Goal: Task Accomplishment & Management: Manage account settings

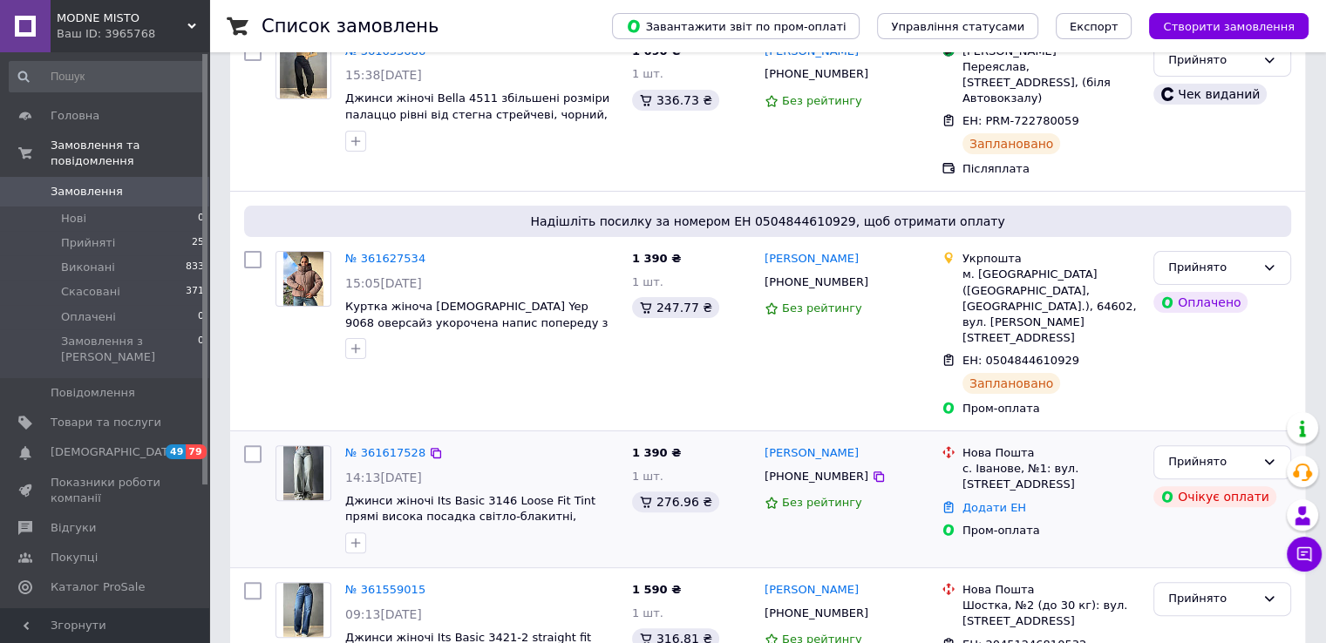
scroll to position [452, 0]
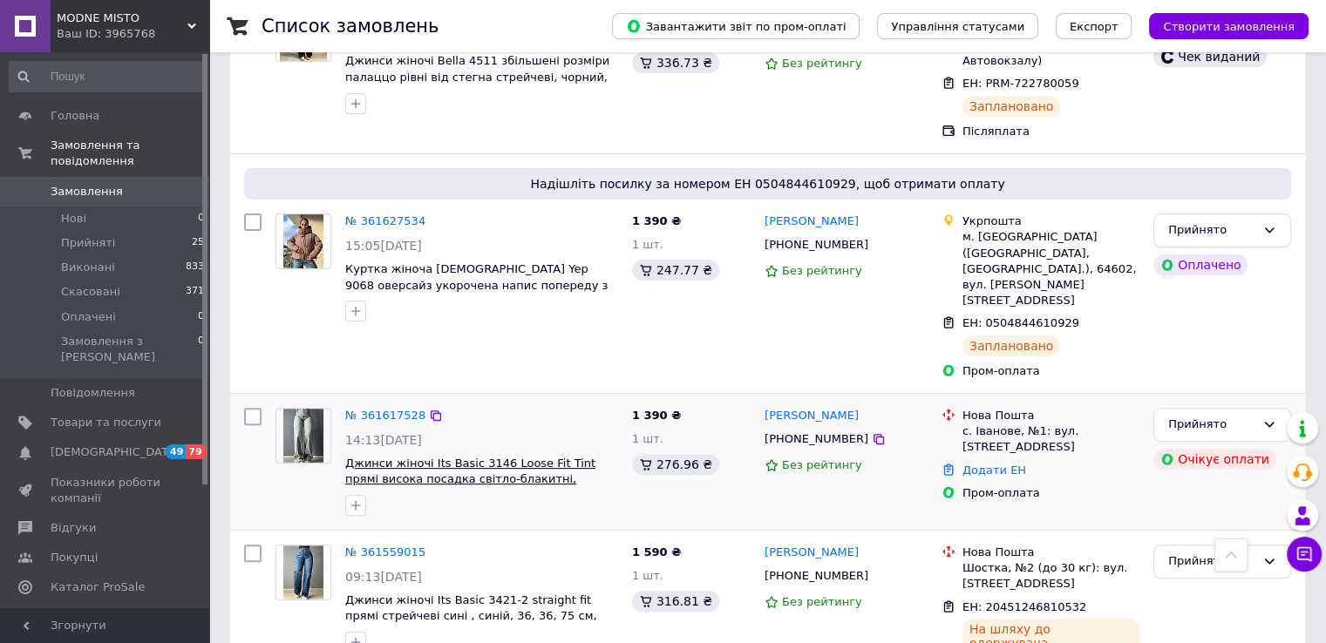
click at [459, 457] on span "Джинси жіночі Its Basic 3146 Loose Fit Tint прямі висока посадка світло-блакитн…" at bounding box center [470, 479] width 250 height 45
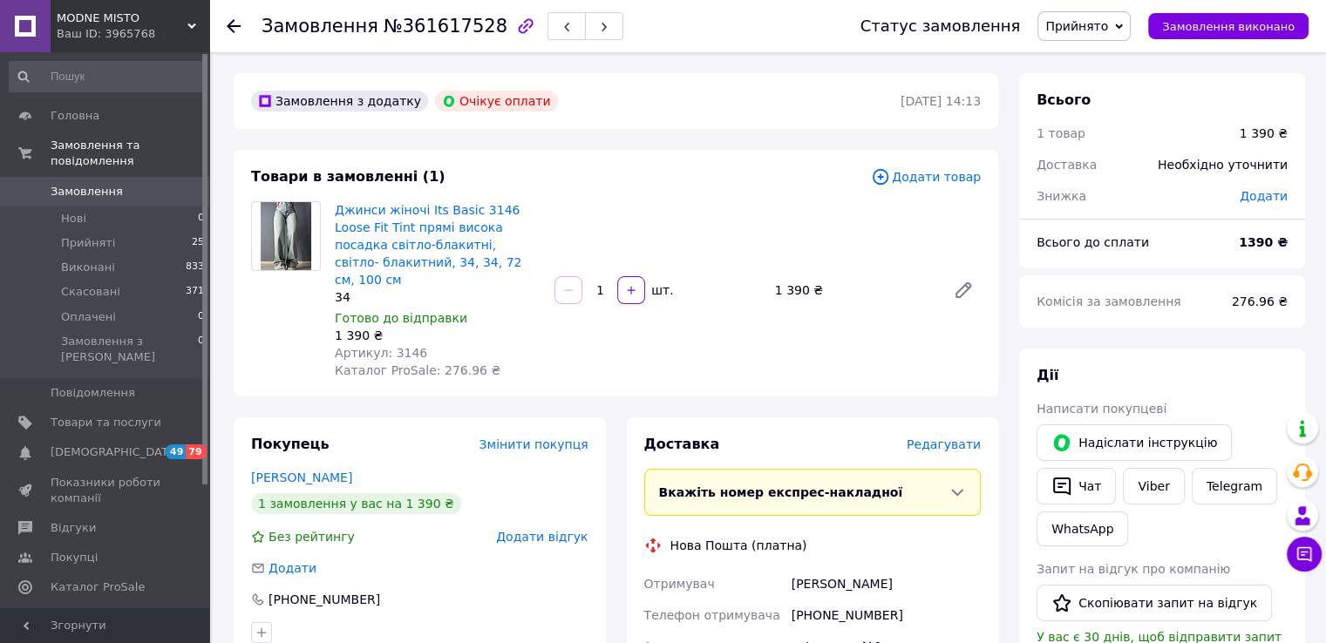
click at [238, 29] on icon at bounding box center [234, 26] width 14 height 14
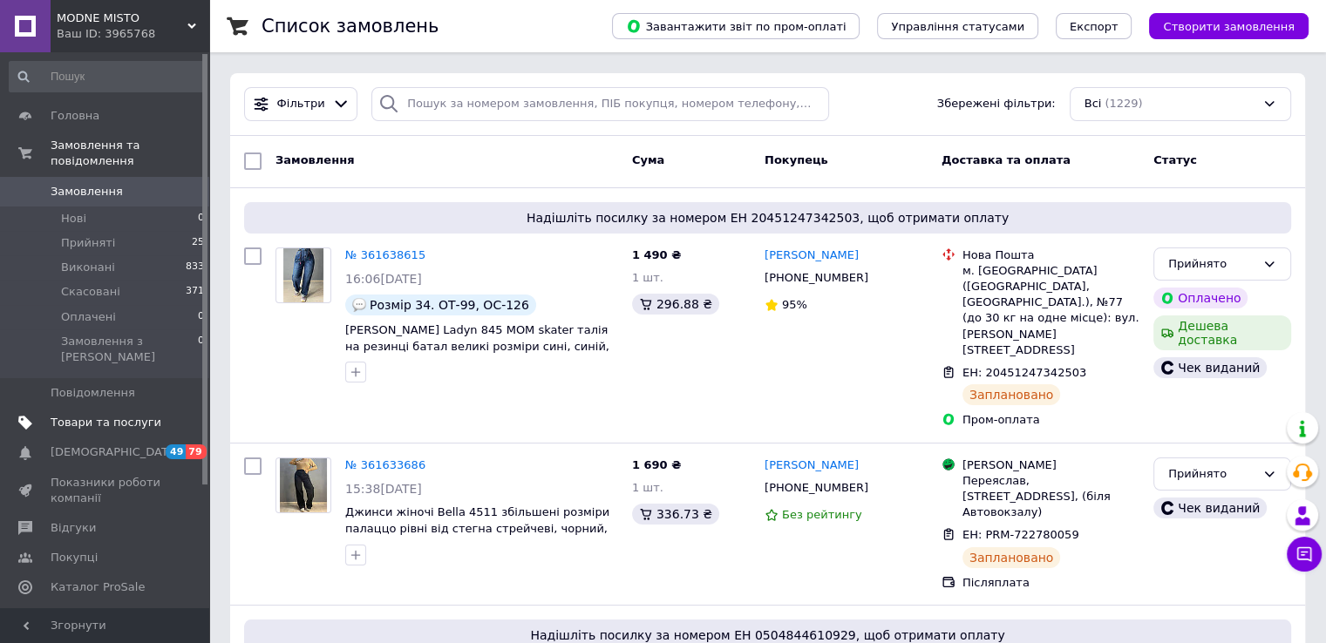
click at [81, 415] on span "Товари та послуги" at bounding box center [106, 423] width 111 height 16
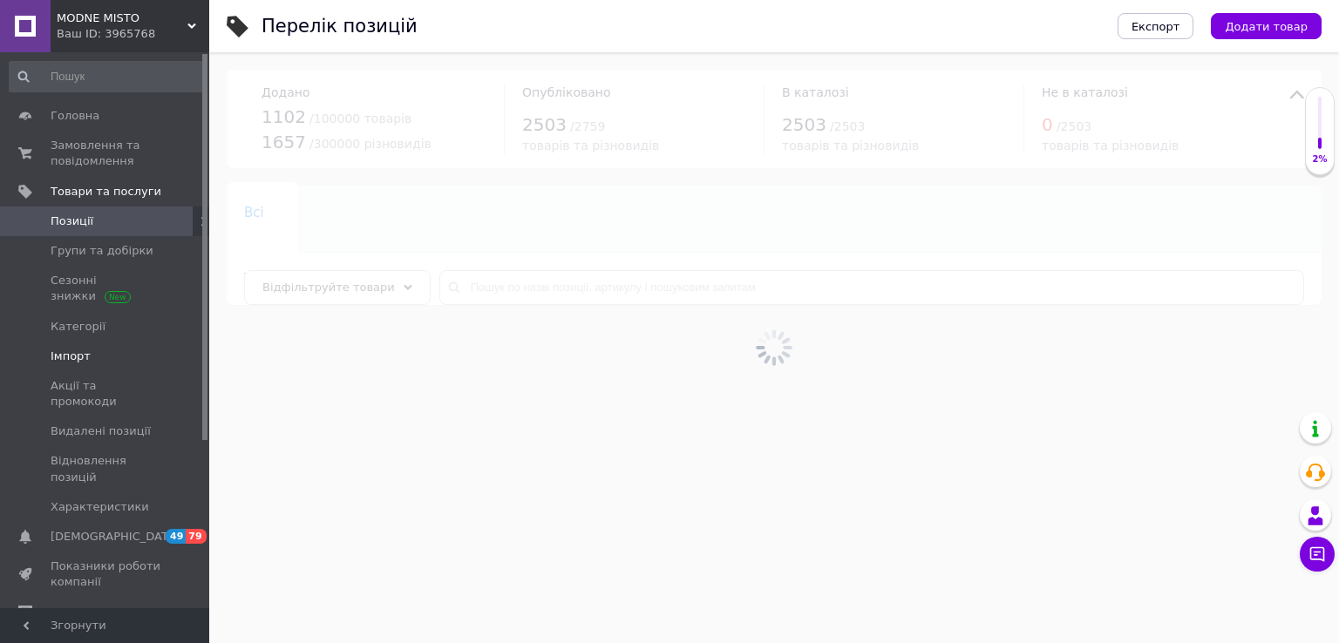
drag, startPoint x: 68, startPoint y: 356, endPoint x: 105, endPoint y: 357, distance: 36.6
click at [67, 357] on span "Імпорт" at bounding box center [71, 357] width 40 height 16
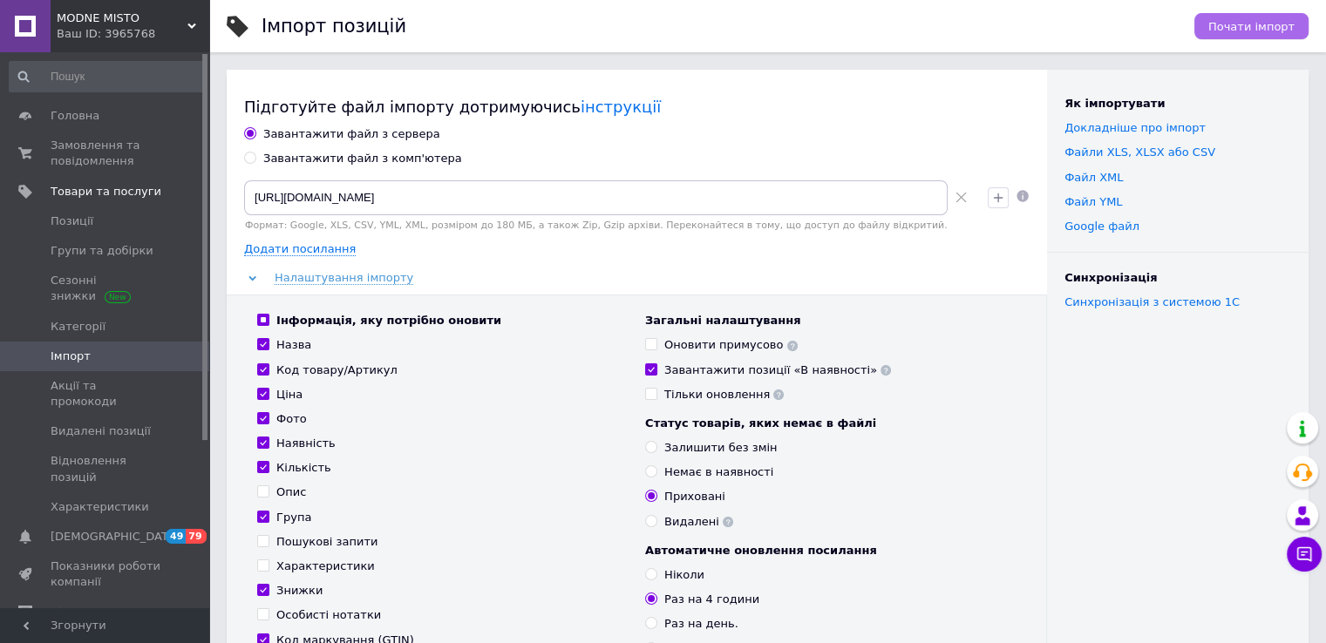
click at [1260, 24] on span "Почати імпорт" at bounding box center [1251, 26] width 86 height 13
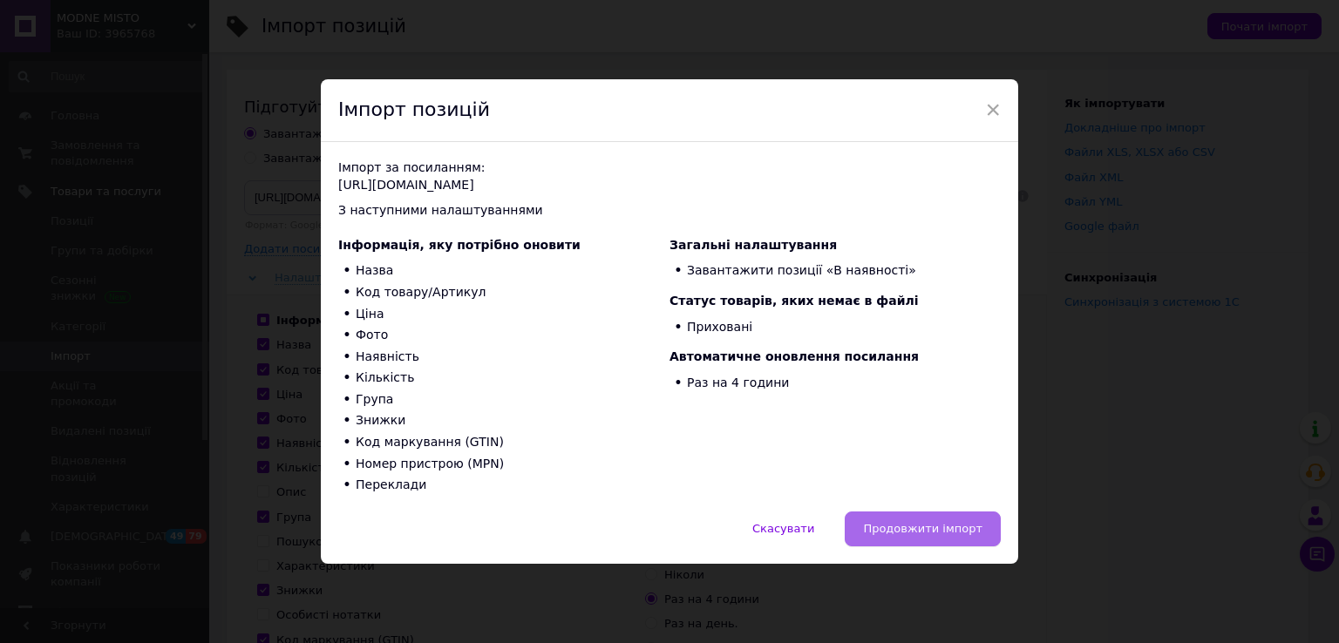
click at [937, 534] on span "Продовжити імпорт" at bounding box center [922, 528] width 119 height 13
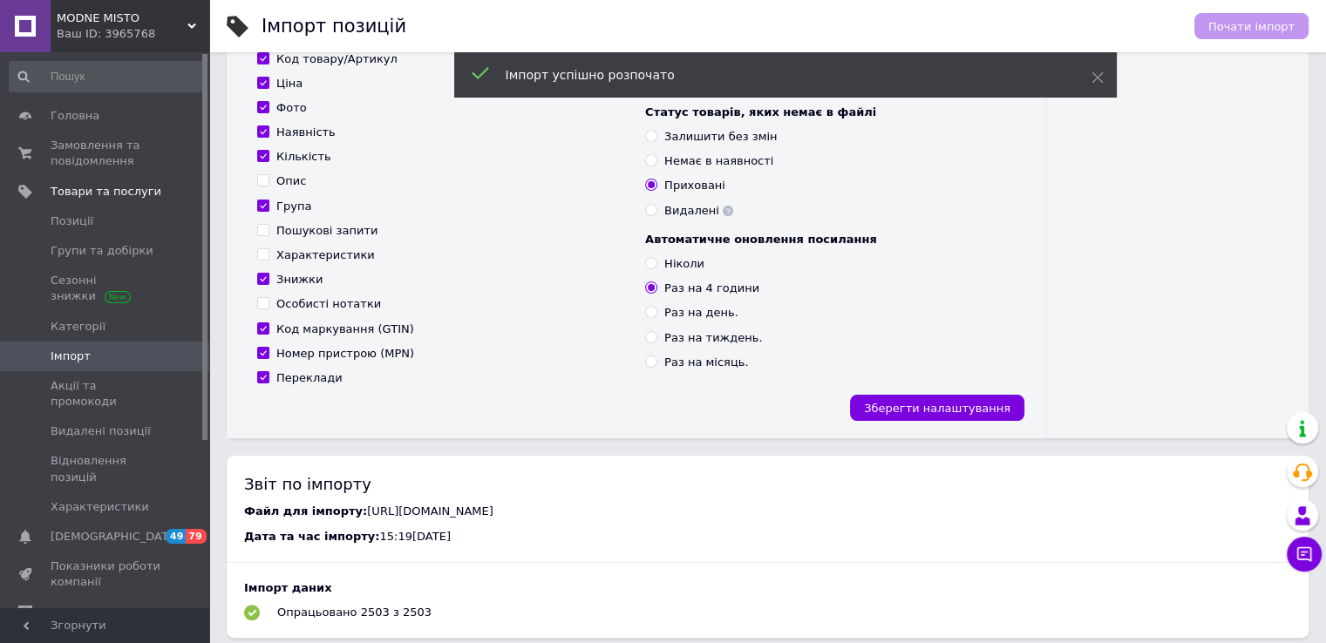
scroll to position [406, 0]
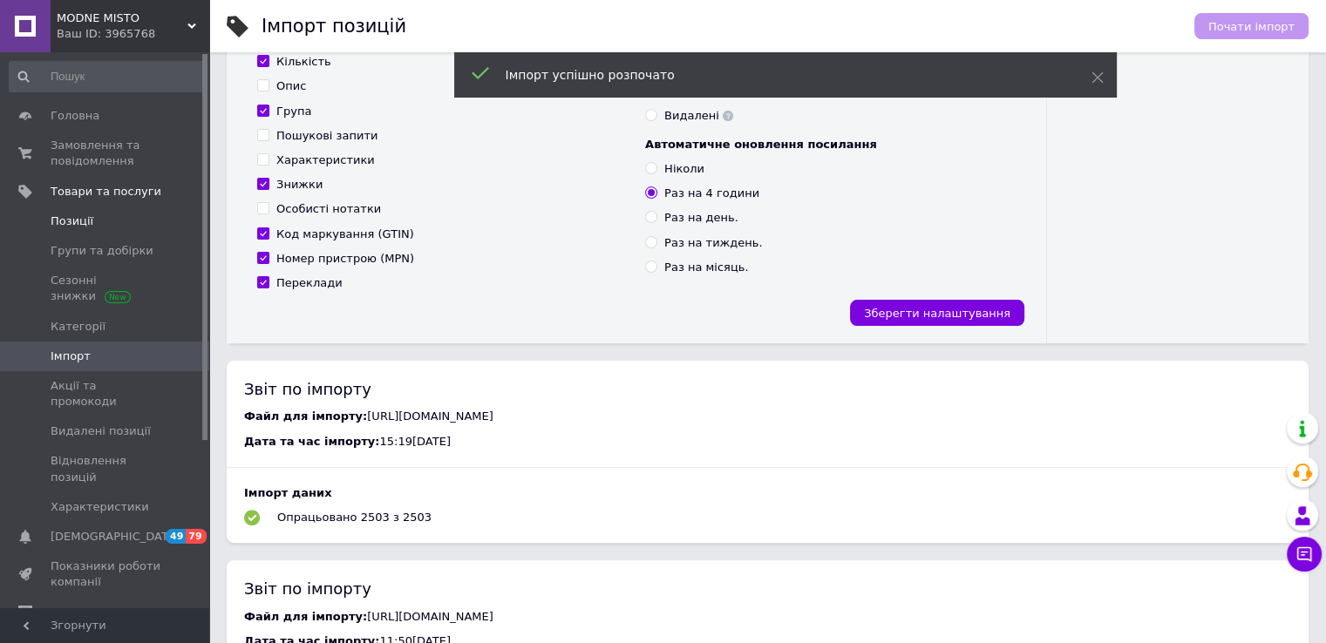
click at [82, 221] on span "Позиції" at bounding box center [72, 222] width 43 height 16
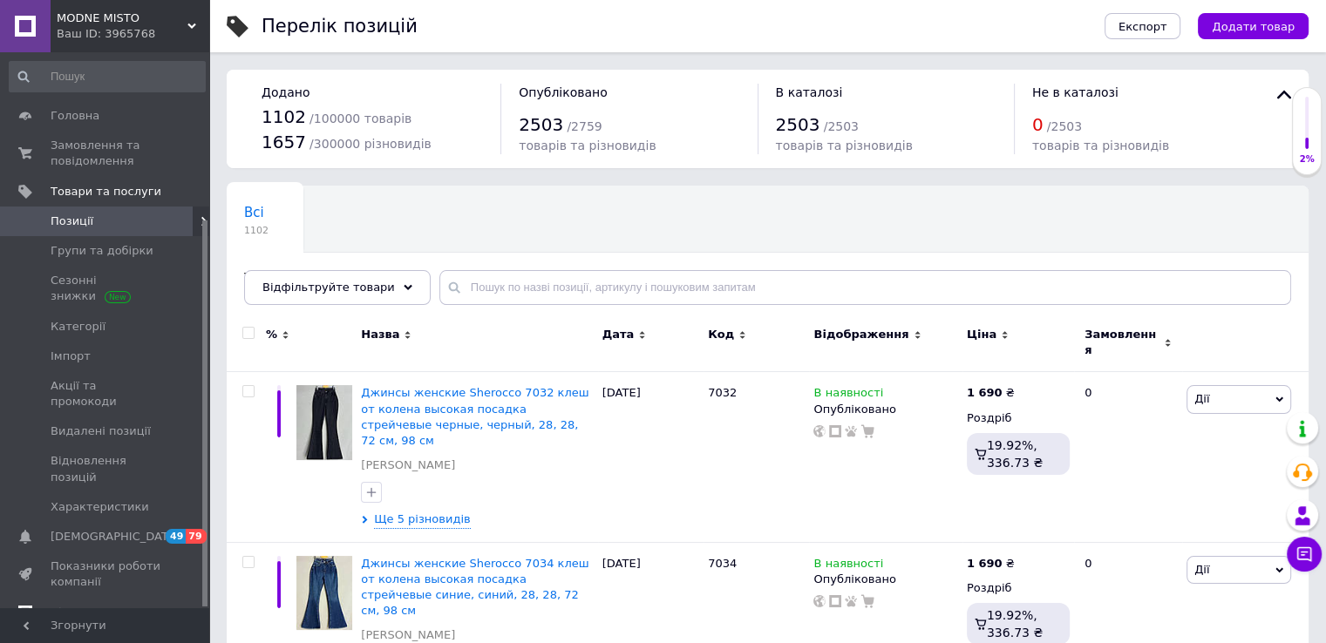
scroll to position [241, 0]
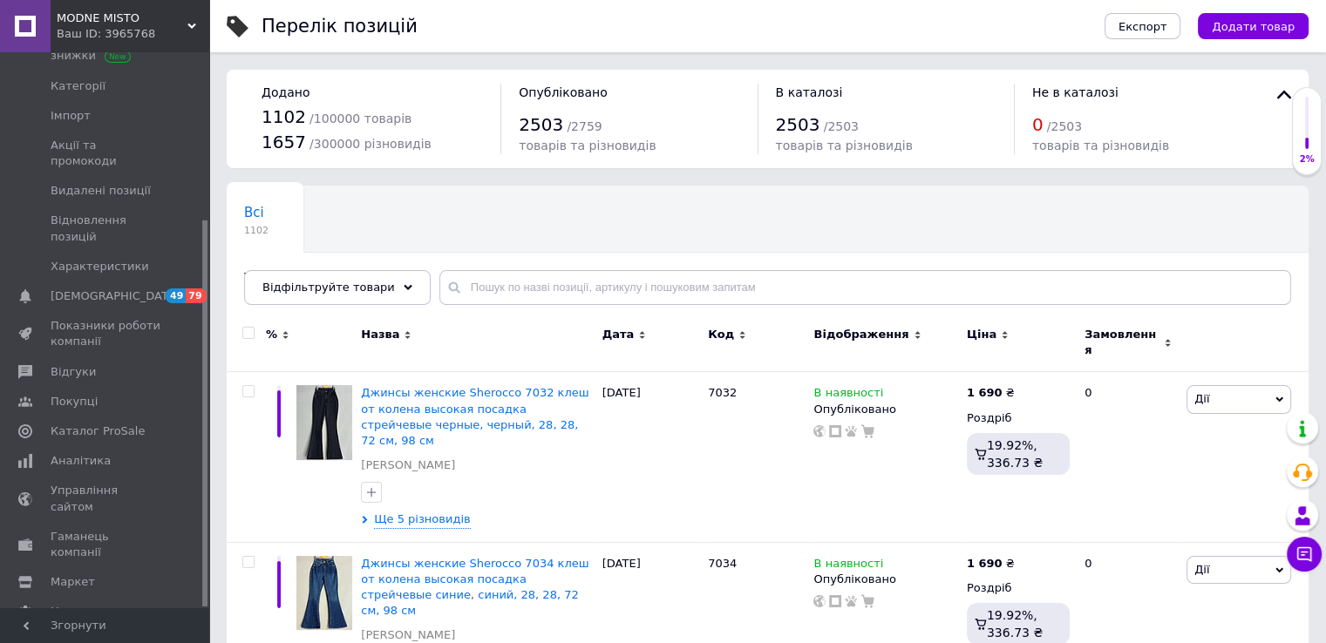
click at [244, 330] on input "checkbox" at bounding box center [247, 333] width 11 height 11
checkbox input "true"
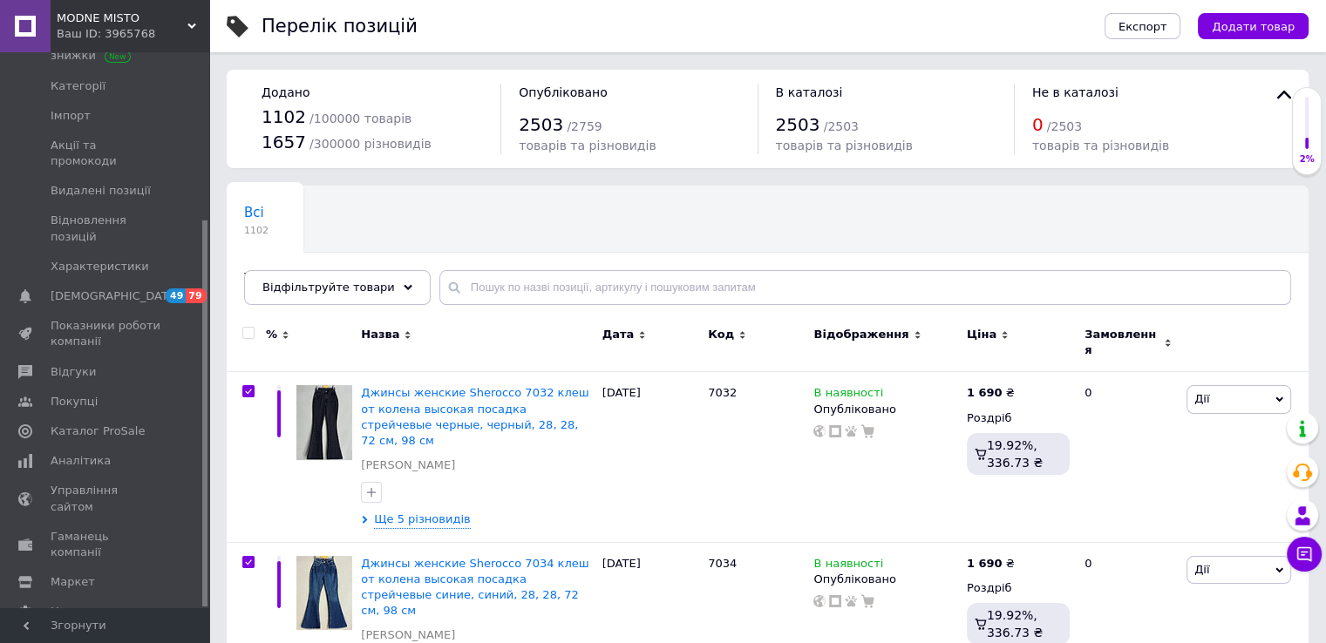
checkbox input "true"
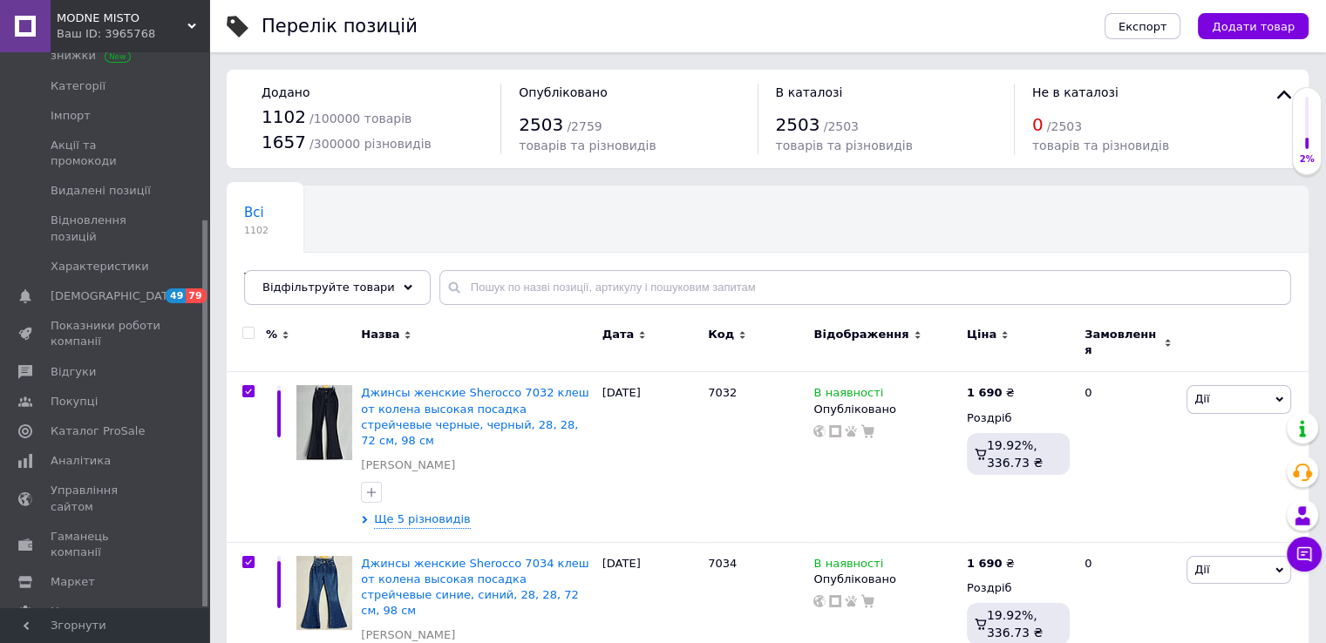
checkbox input "true"
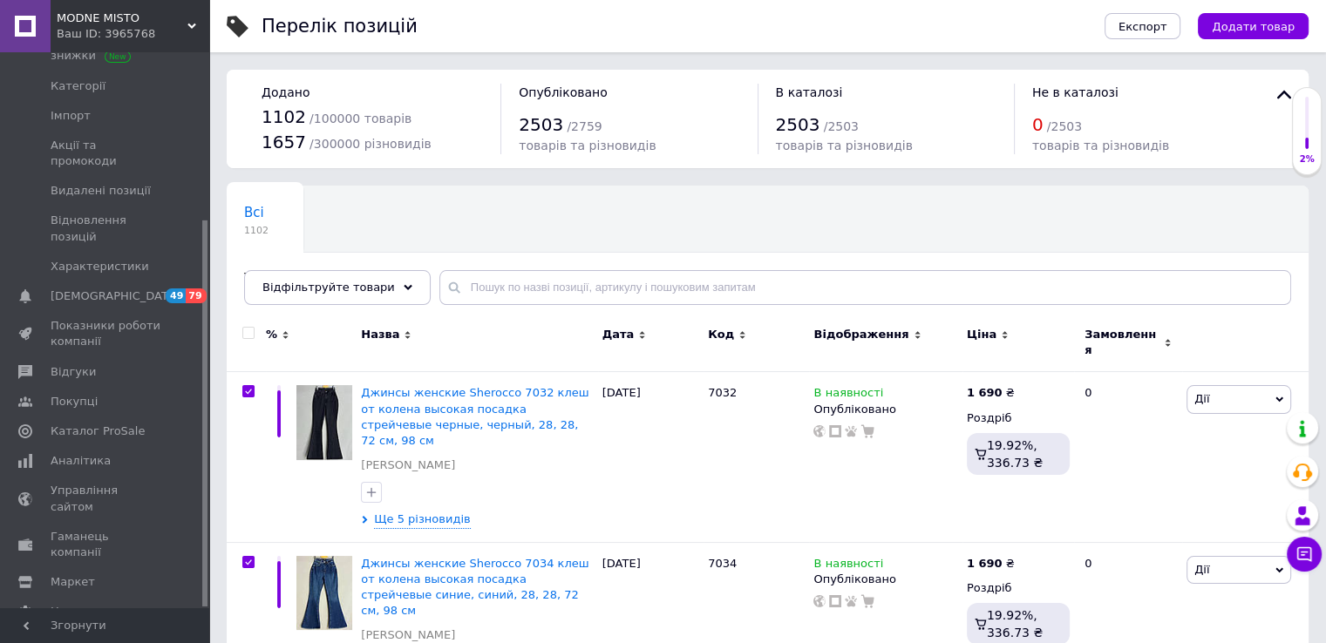
checkbox input "true"
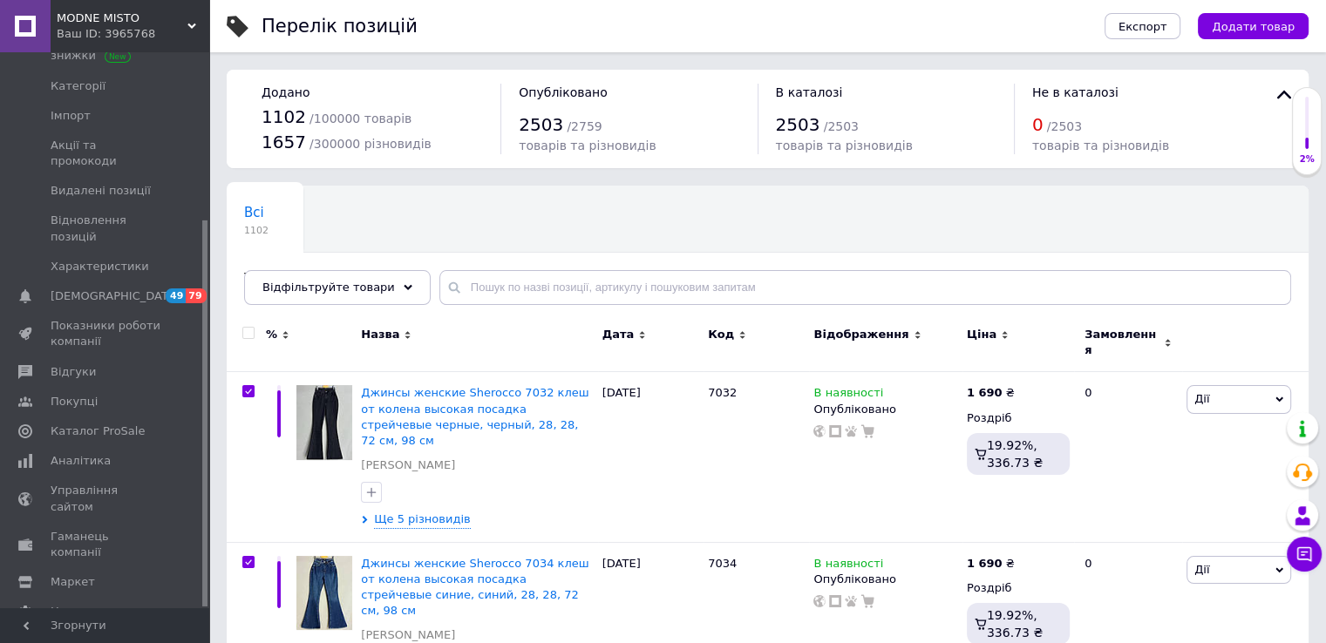
checkbox input "true"
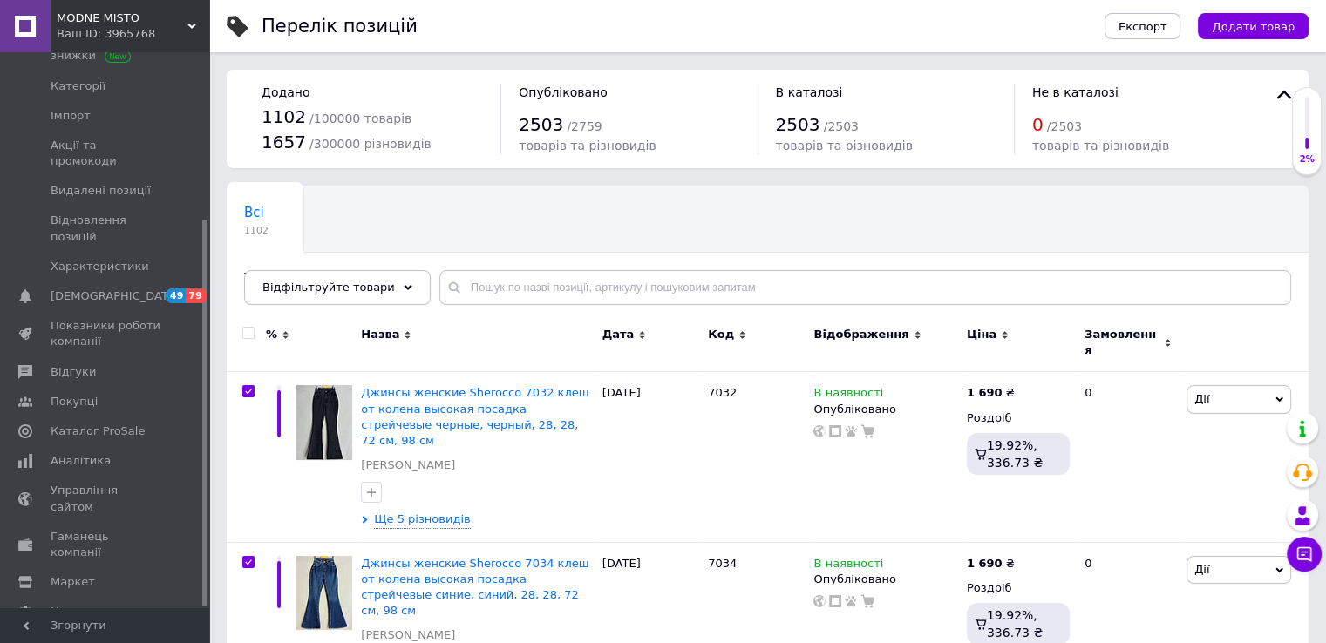
checkbox input "true"
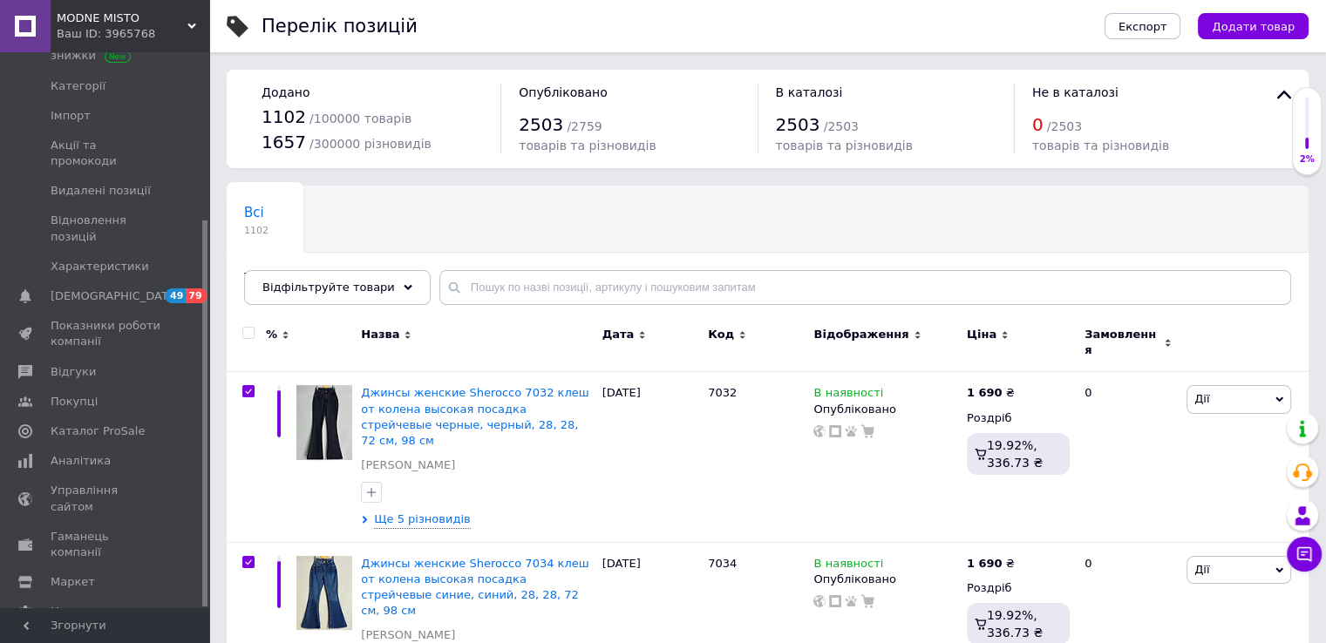
checkbox input "true"
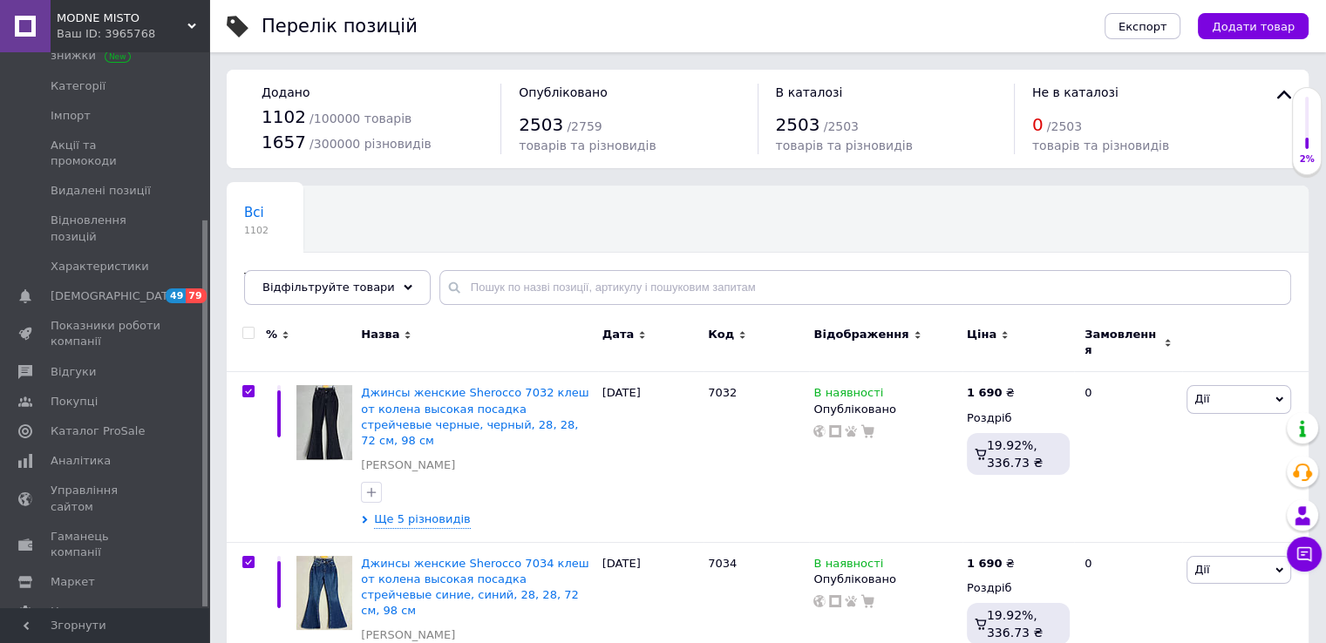
checkbox input "true"
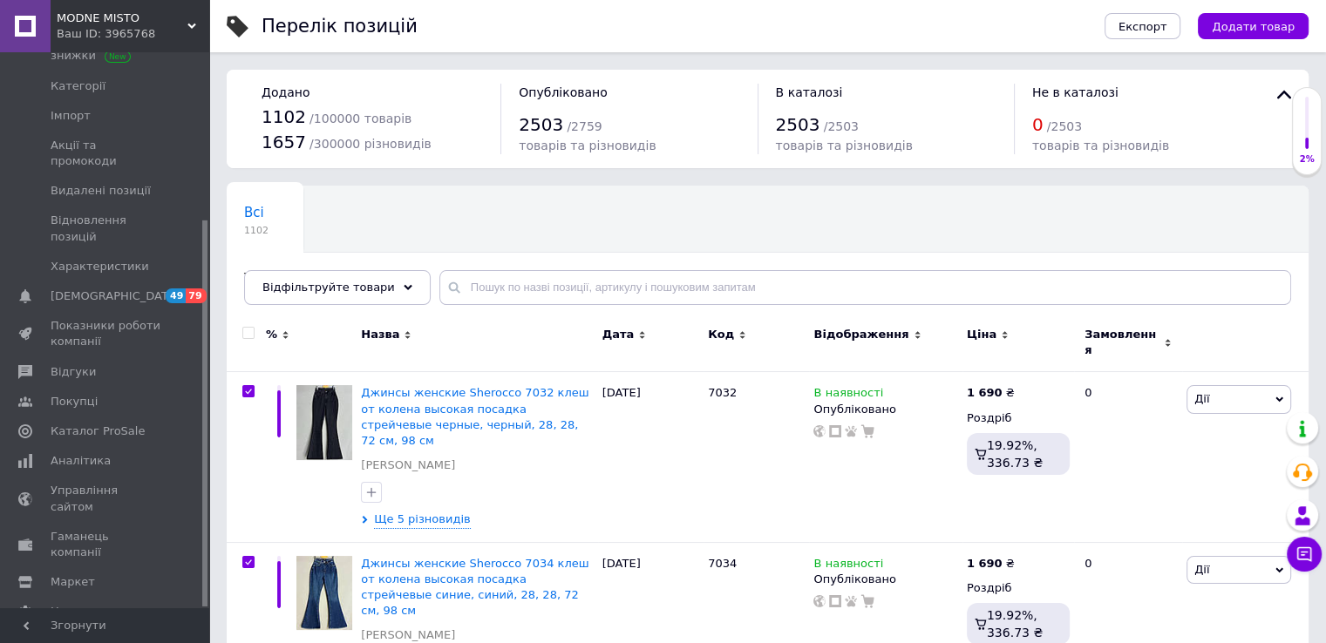
checkbox input "true"
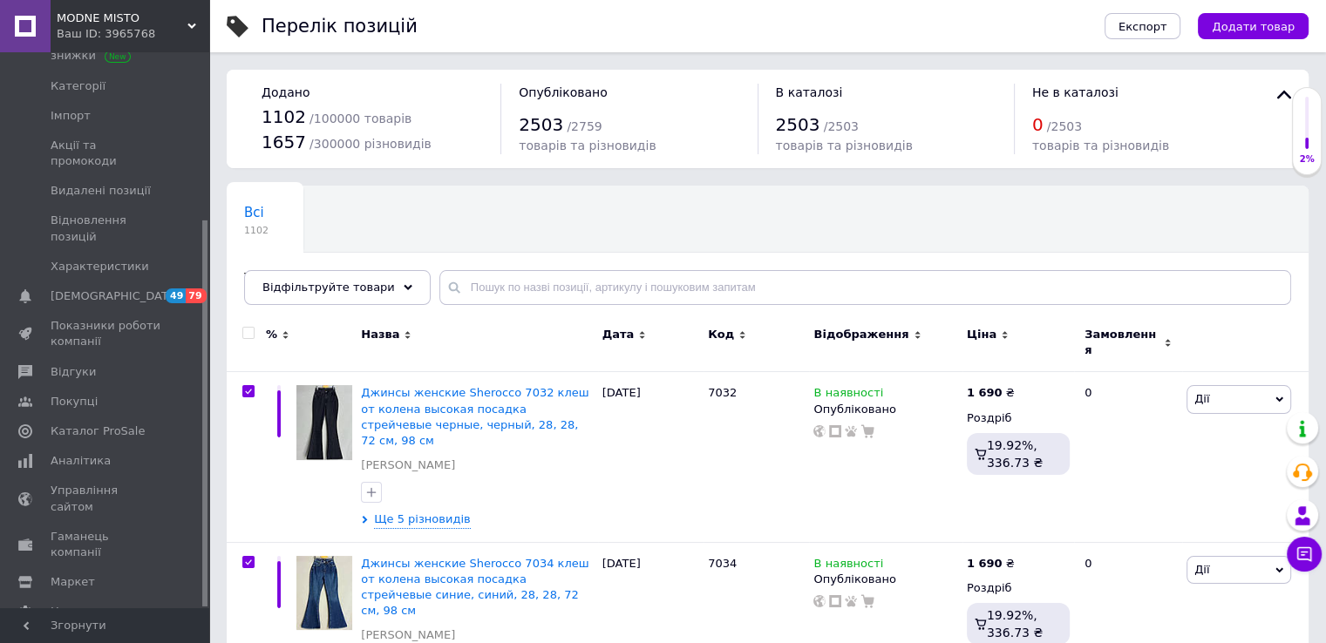
checkbox input "true"
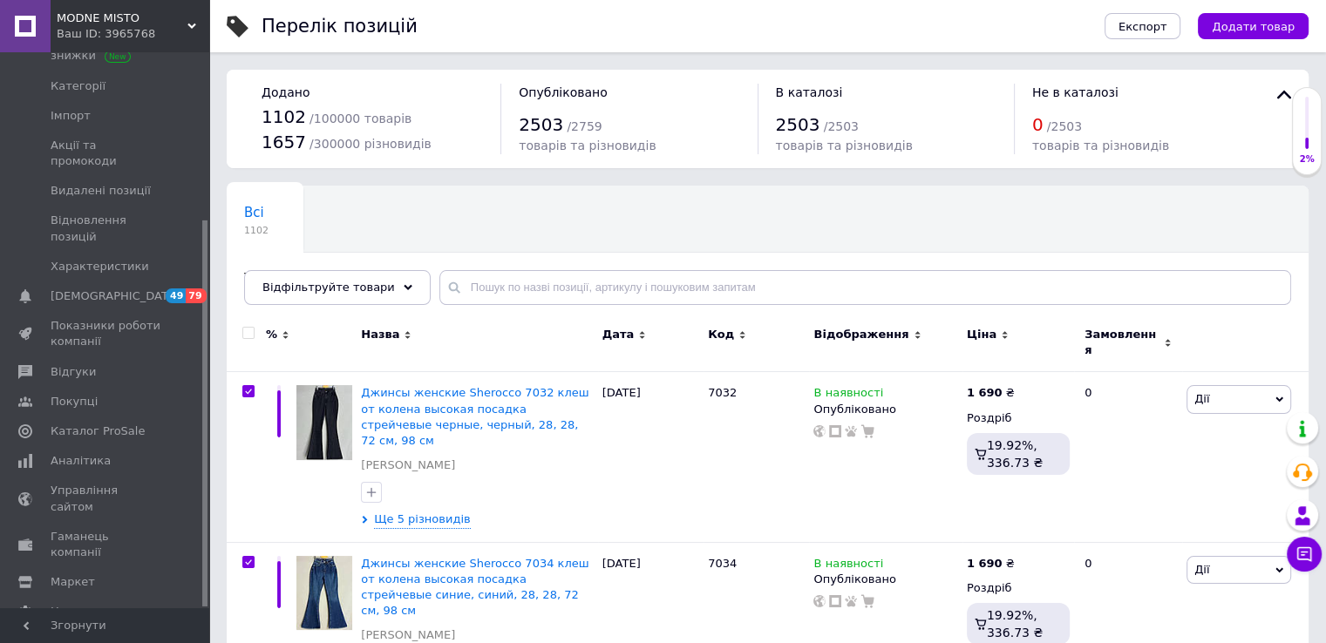
checkbox input "true"
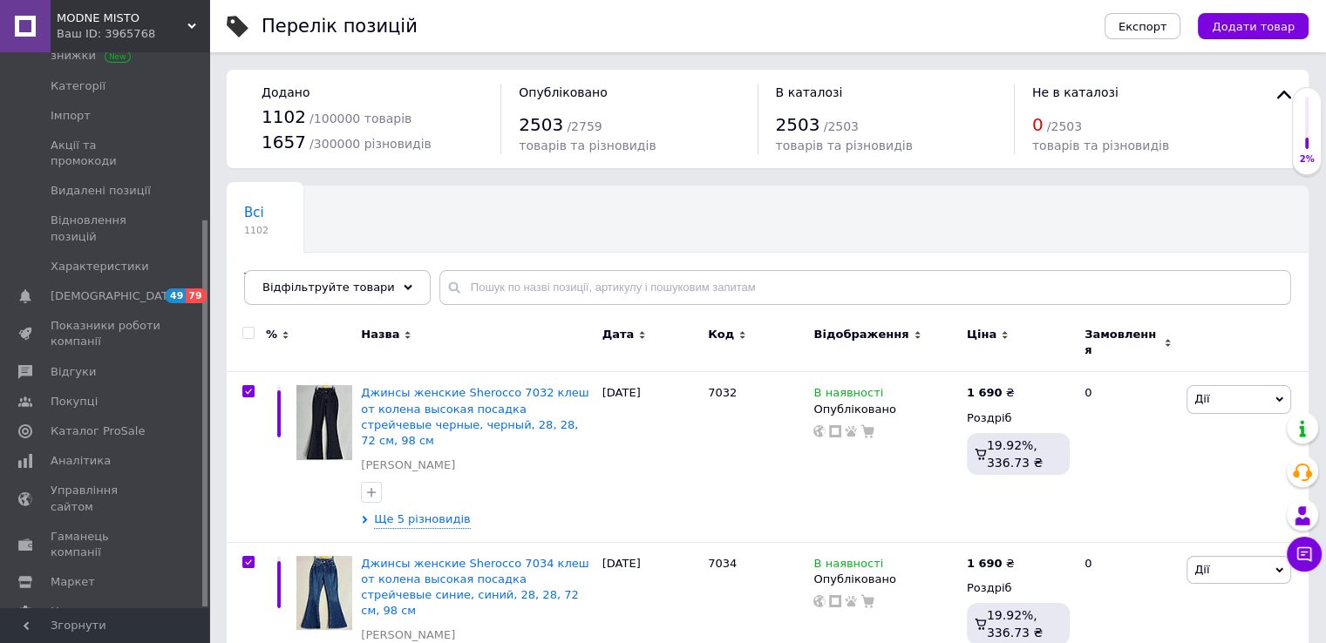
checkbox input "true"
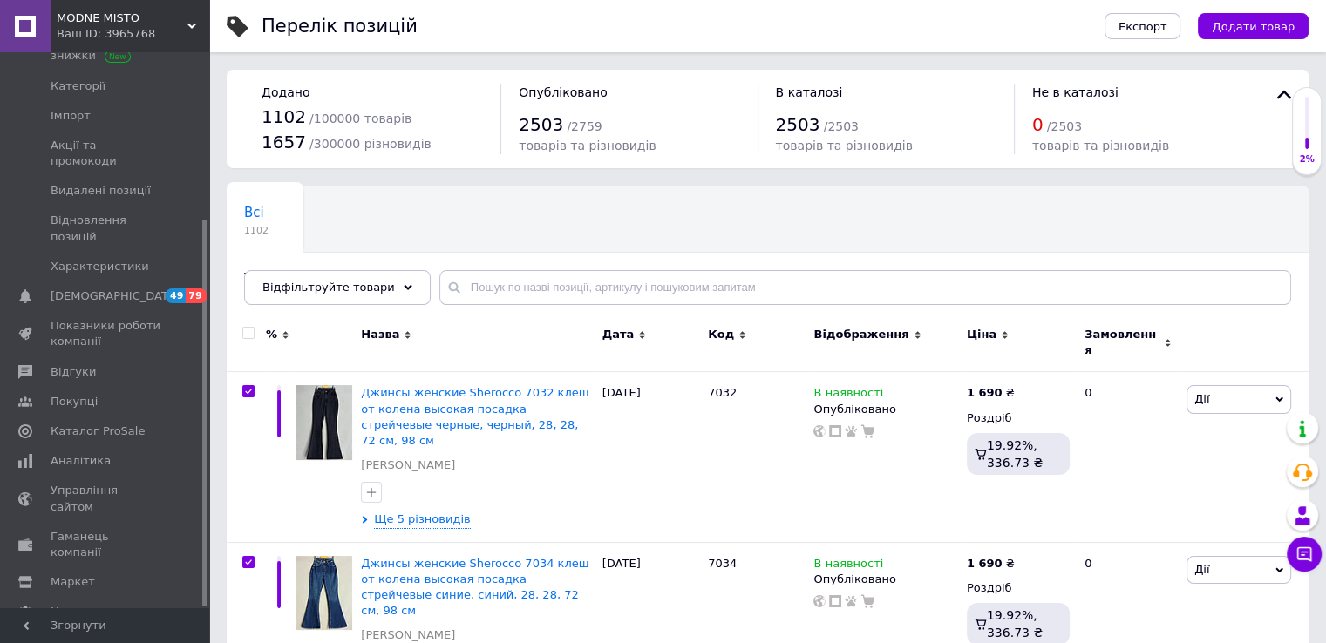
checkbox input "true"
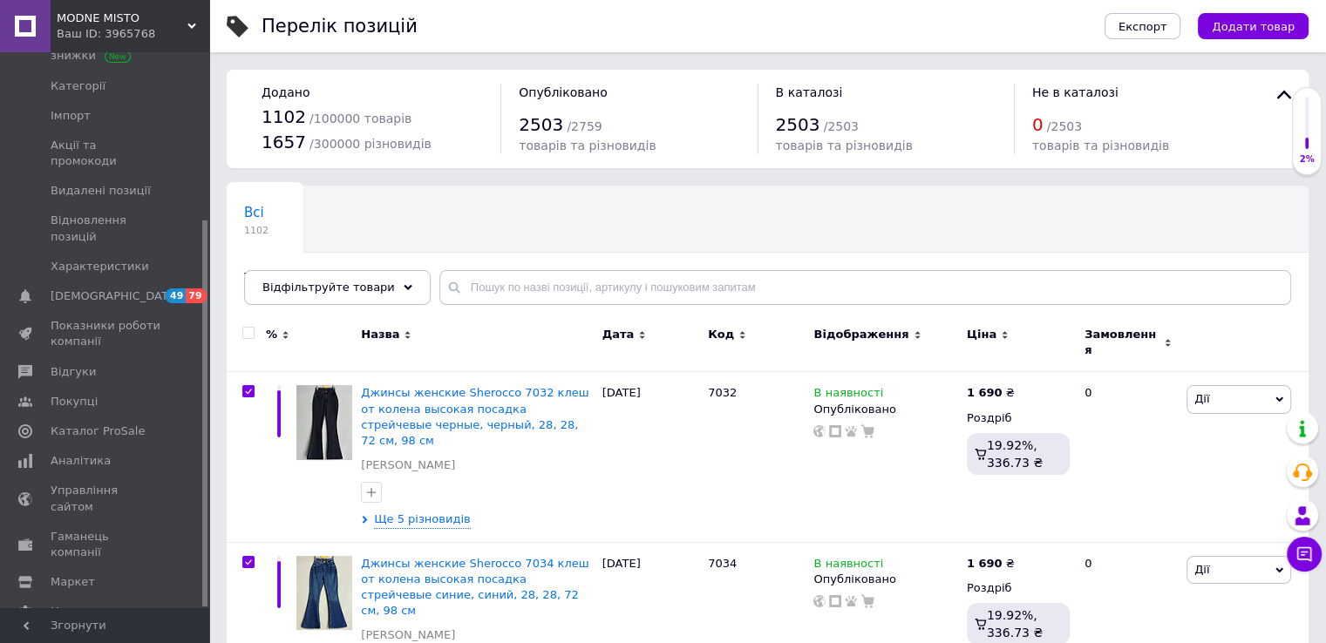
checkbox input "true"
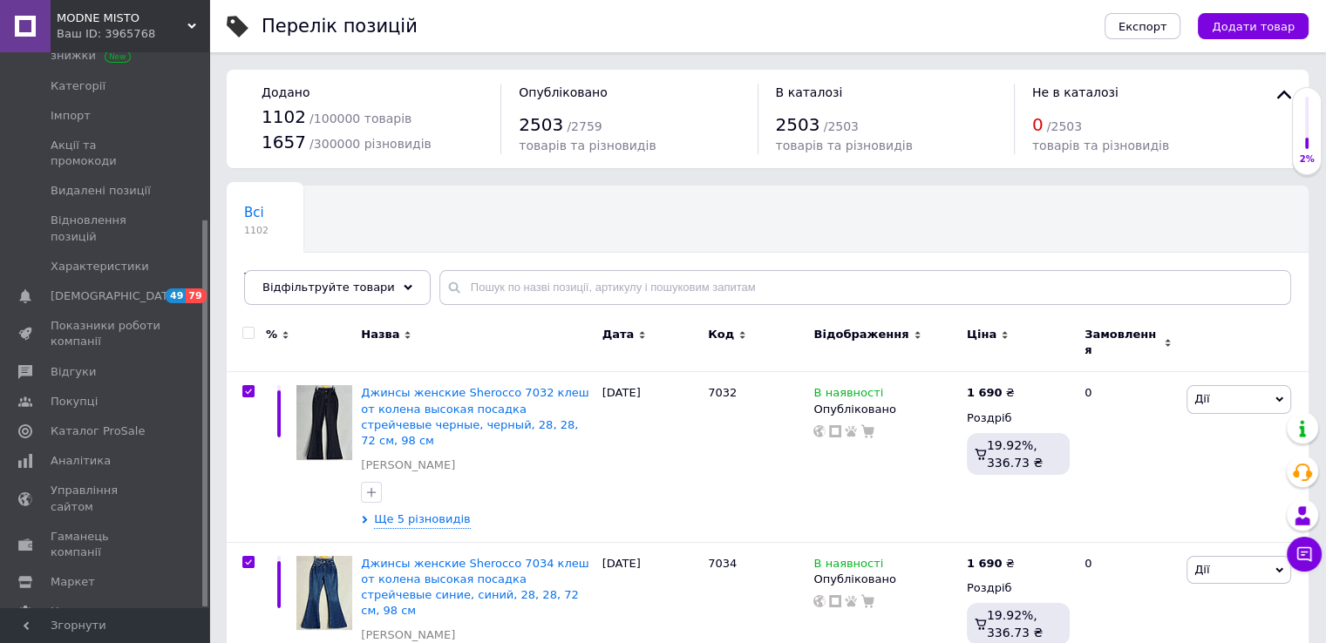
checkbox input "true"
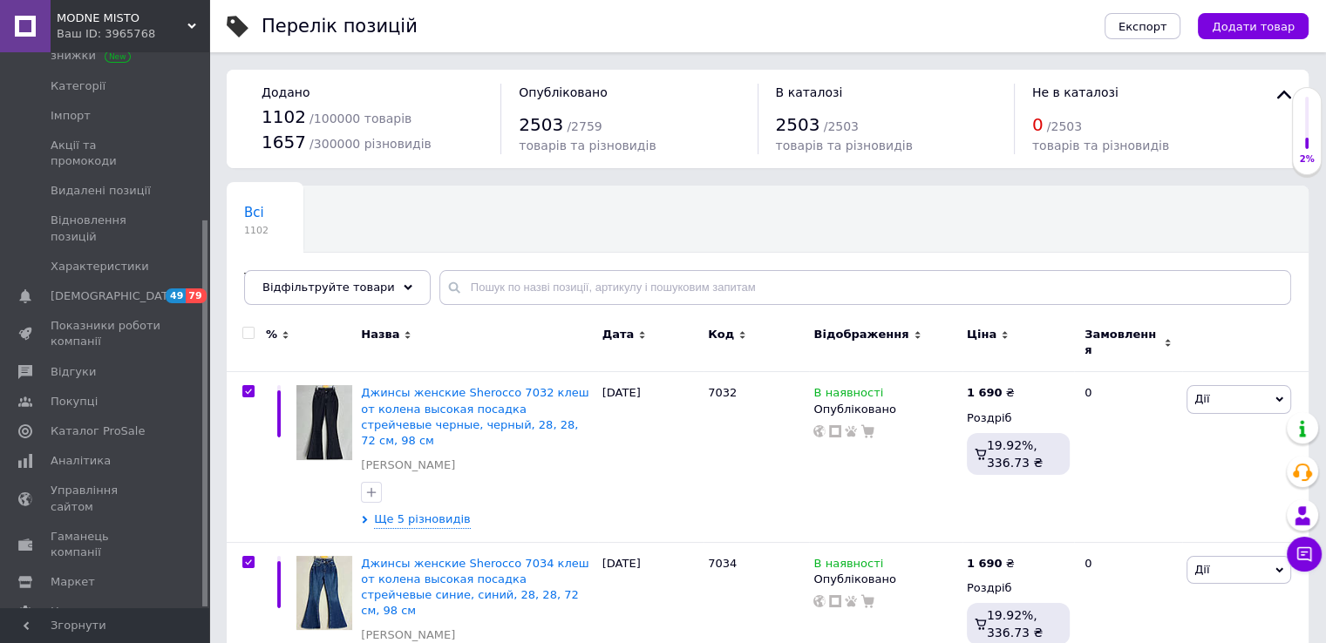
checkbox input "true"
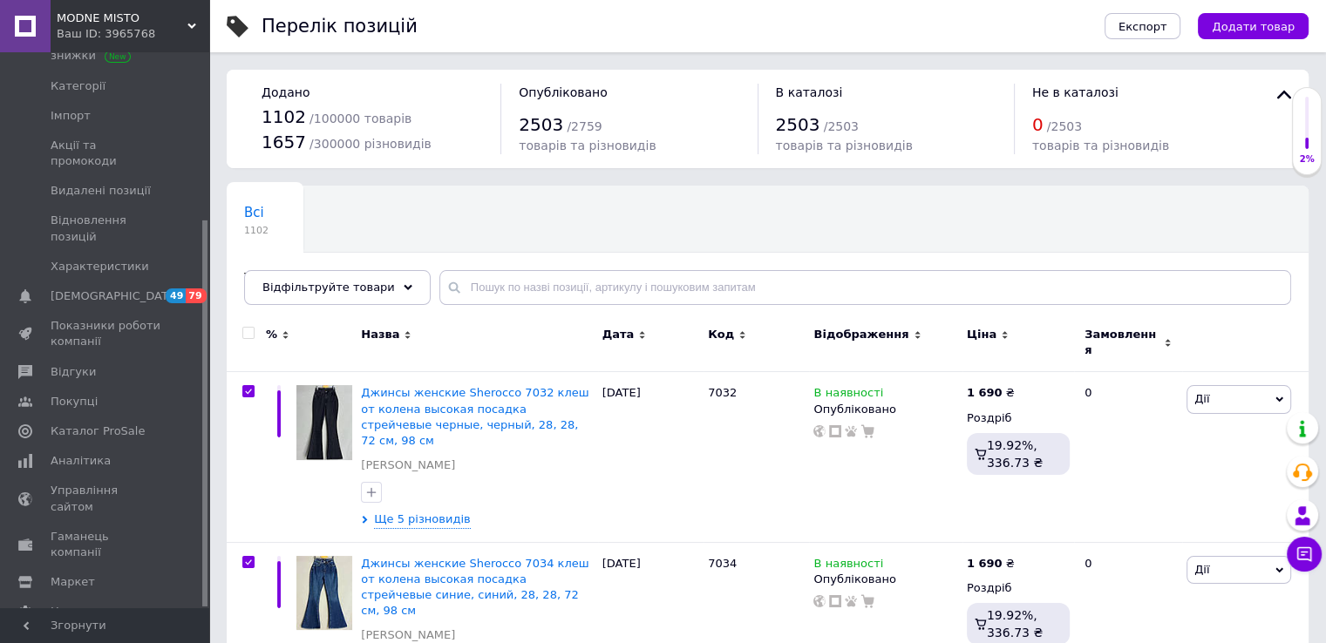
checkbox input "true"
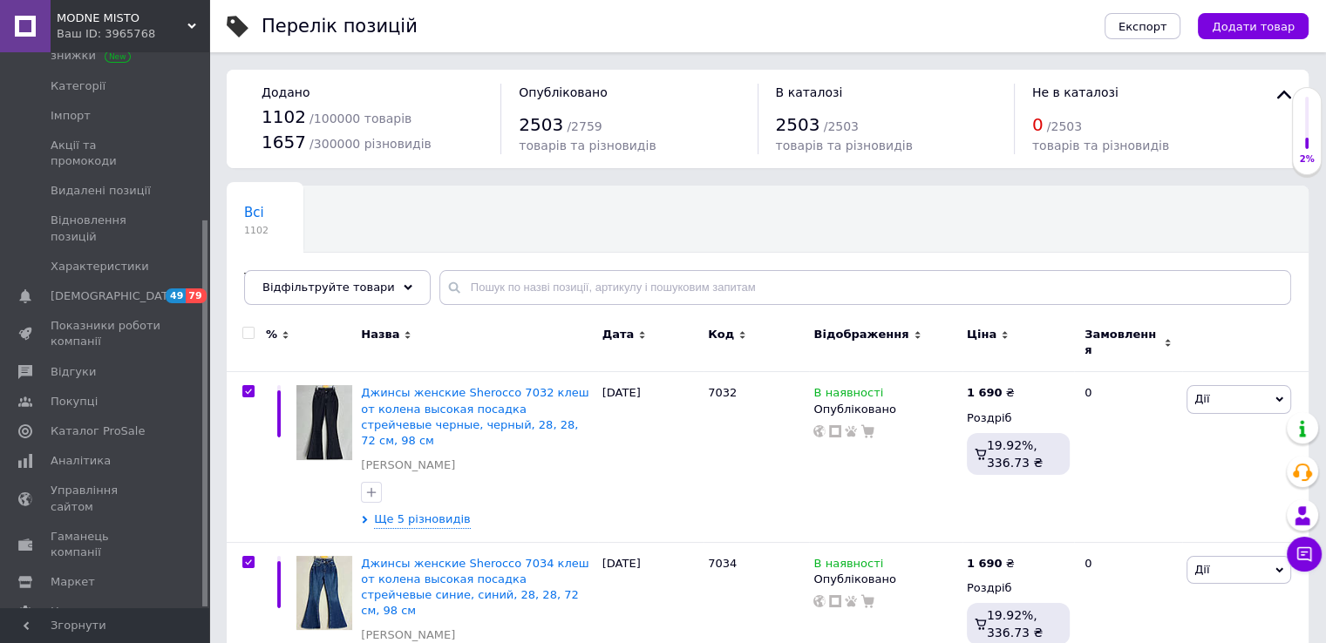
checkbox input "true"
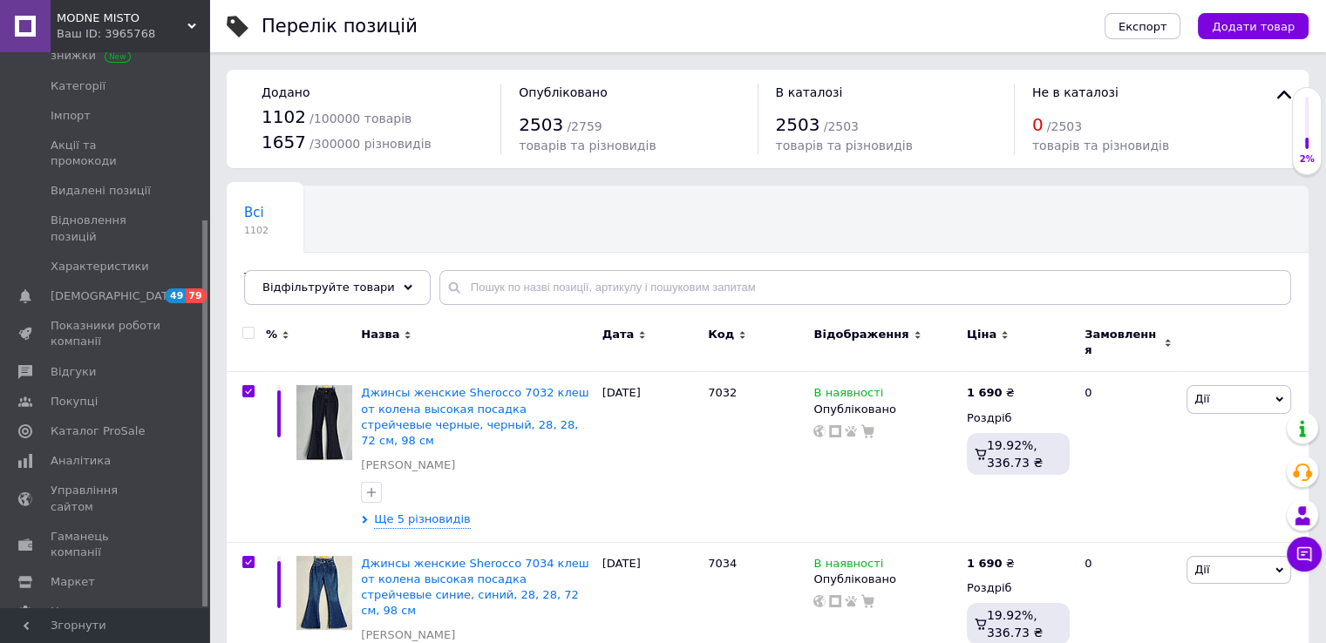
checkbox input "true"
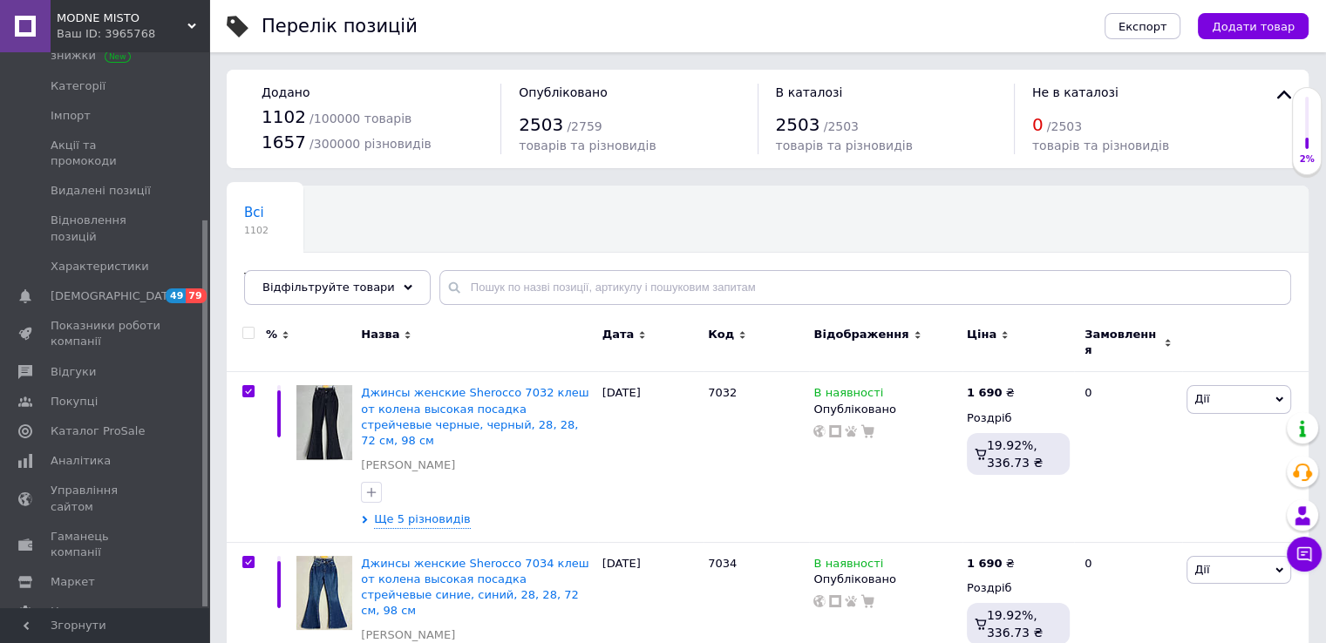
checkbox input "true"
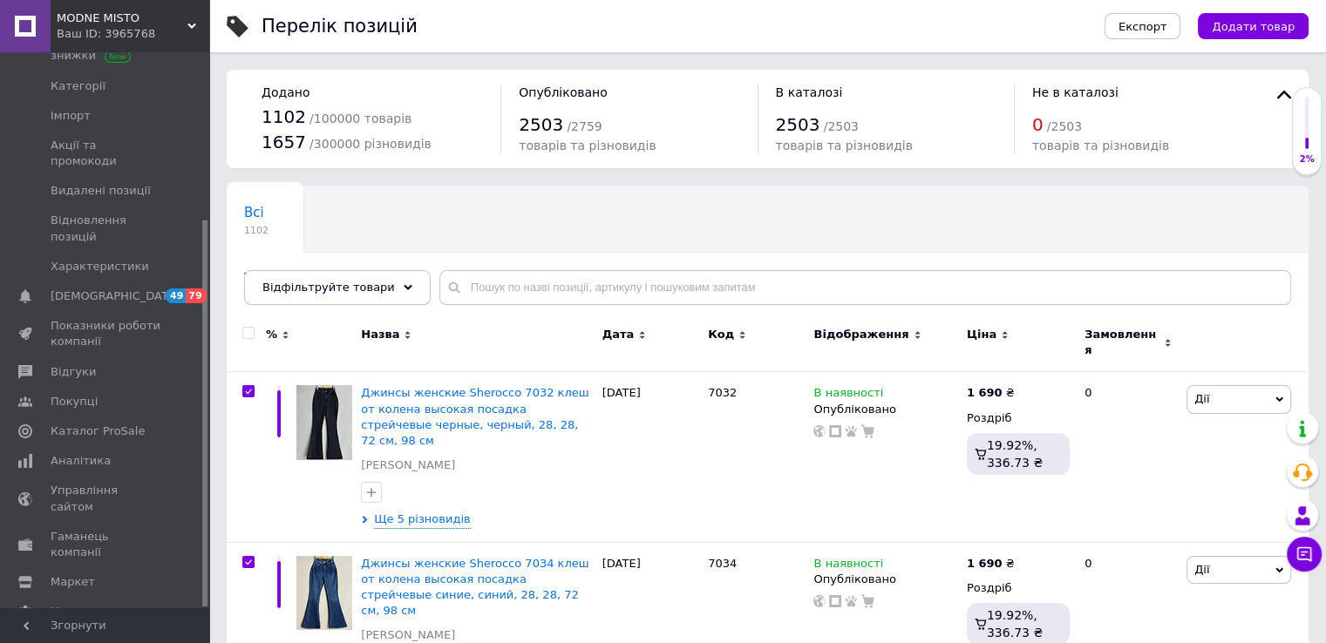
checkbox input "true"
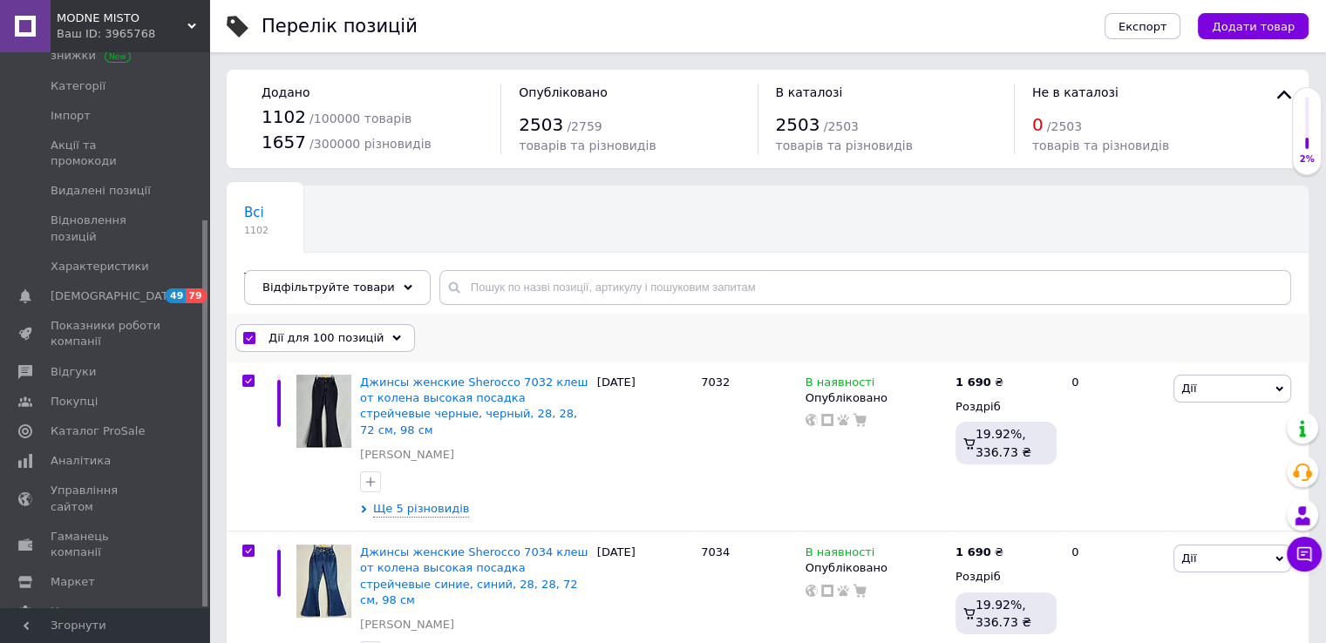
click at [298, 333] on span "Дії для 100 позицій" at bounding box center [326, 338] width 115 height 16
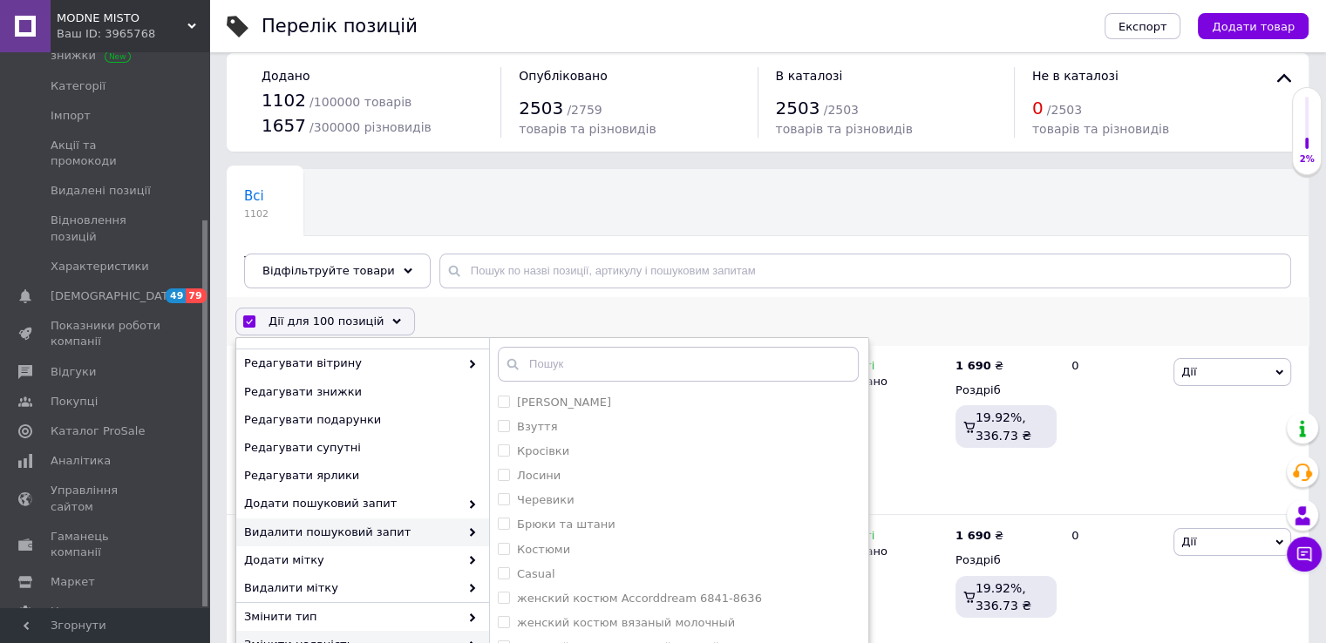
scroll to position [87, 0]
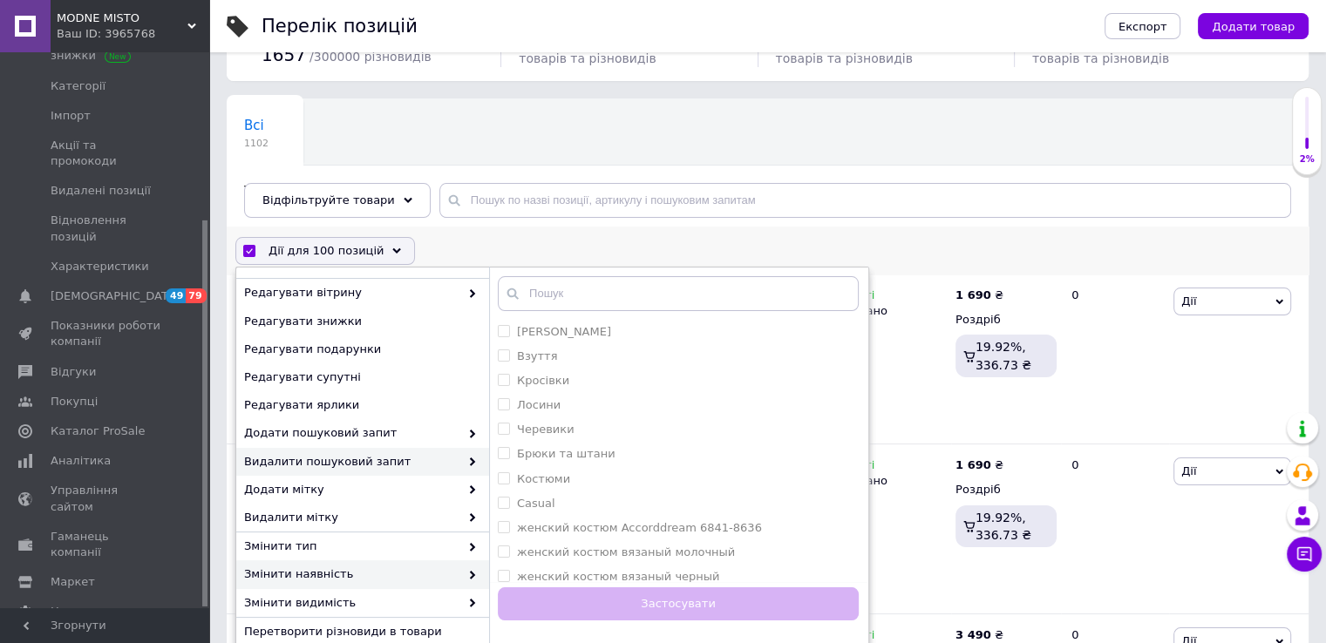
click at [468, 572] on icon at bounding box center [472, 575] width 9 height 9
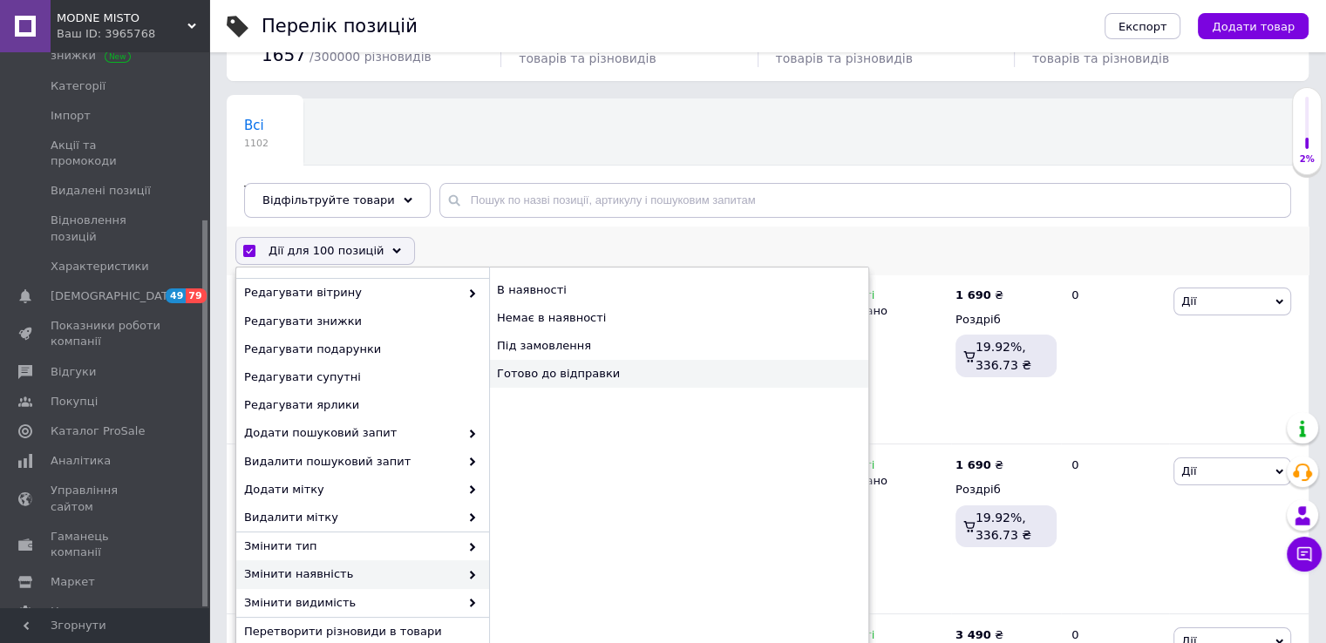
click at [540, 374] on div "Готово до відправки" at bounding box center [678, 374] width 379 height 28
checkbox input "false"
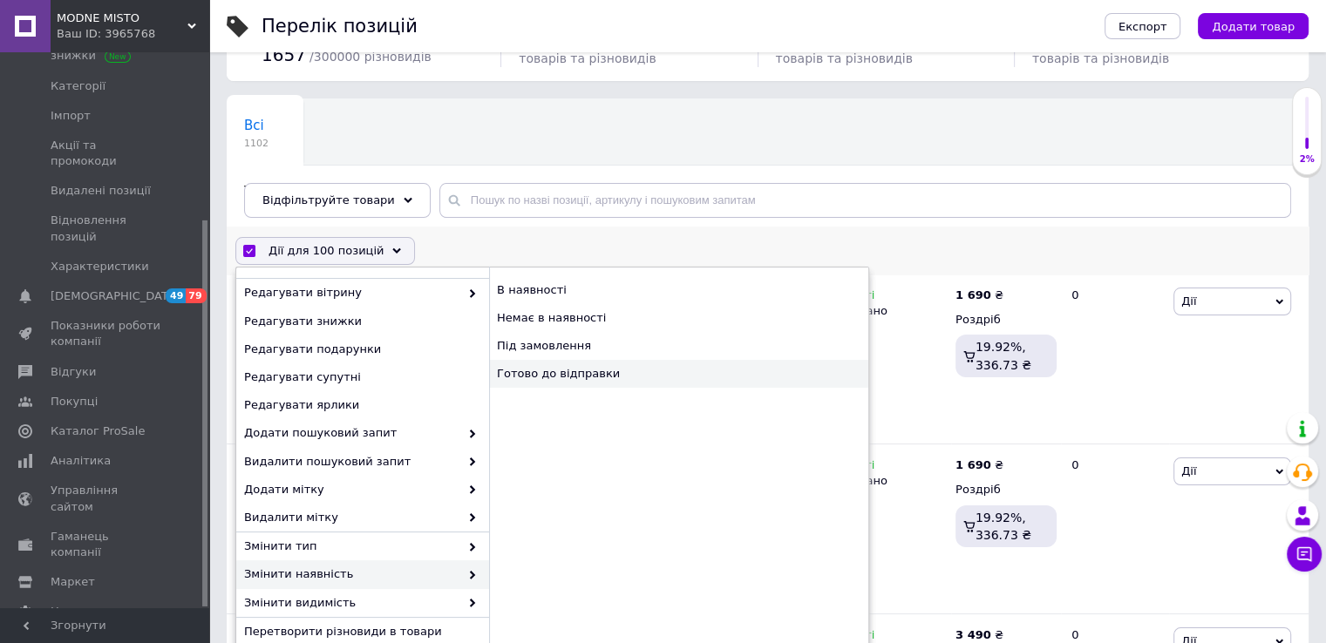
checkbox input "false"
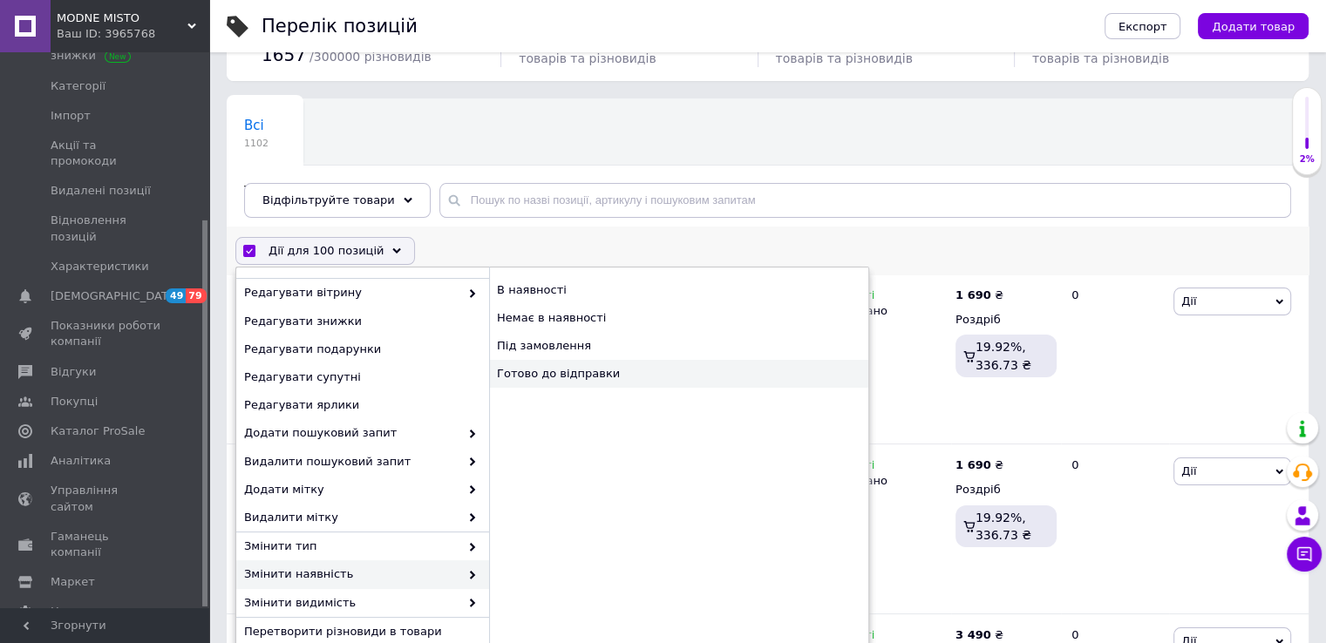
checkbox input "false"
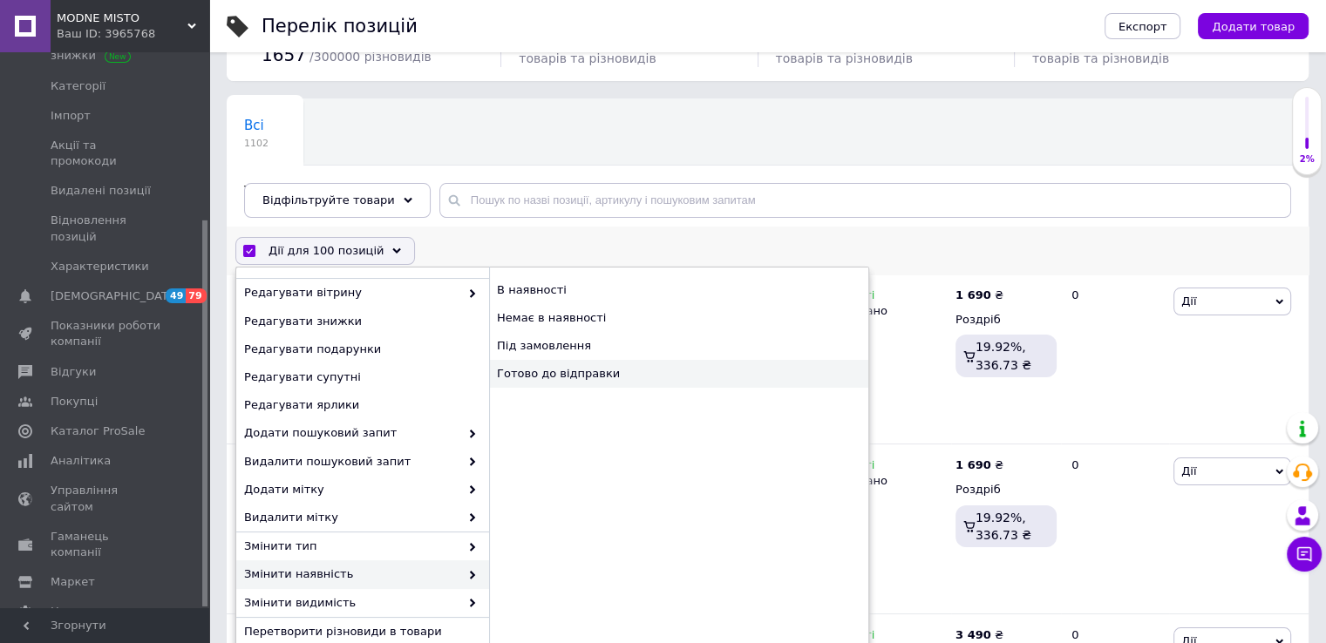
checkbox input "false"
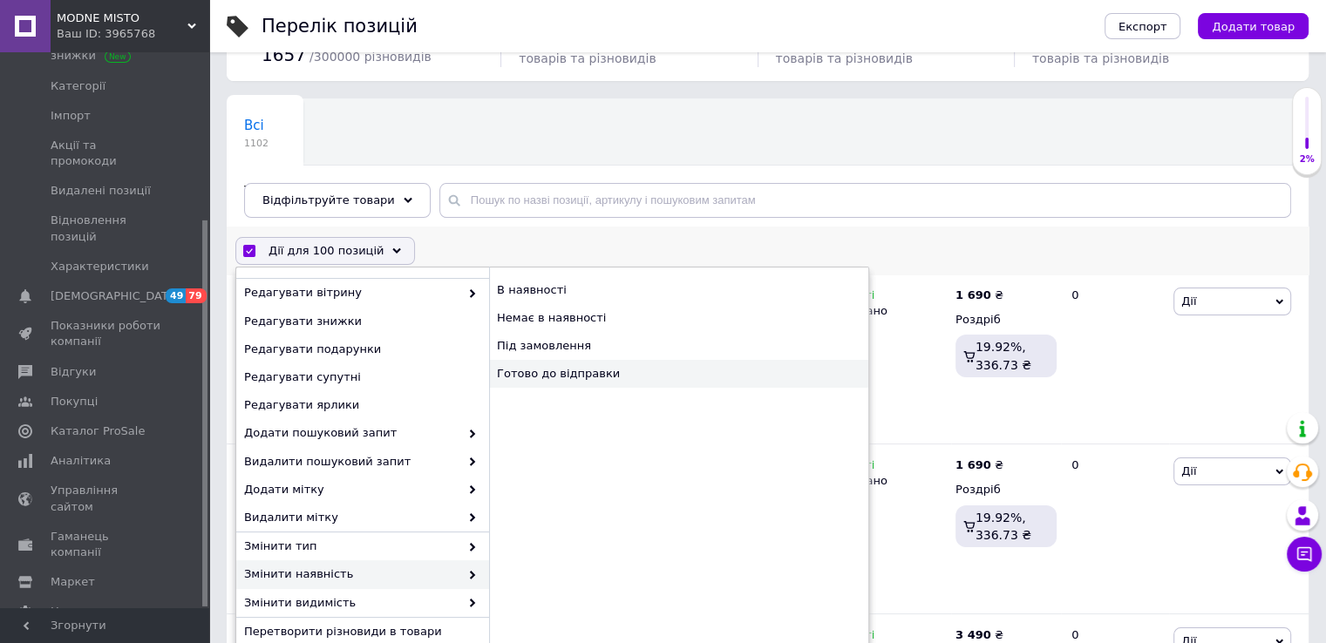
checkbox input "false"
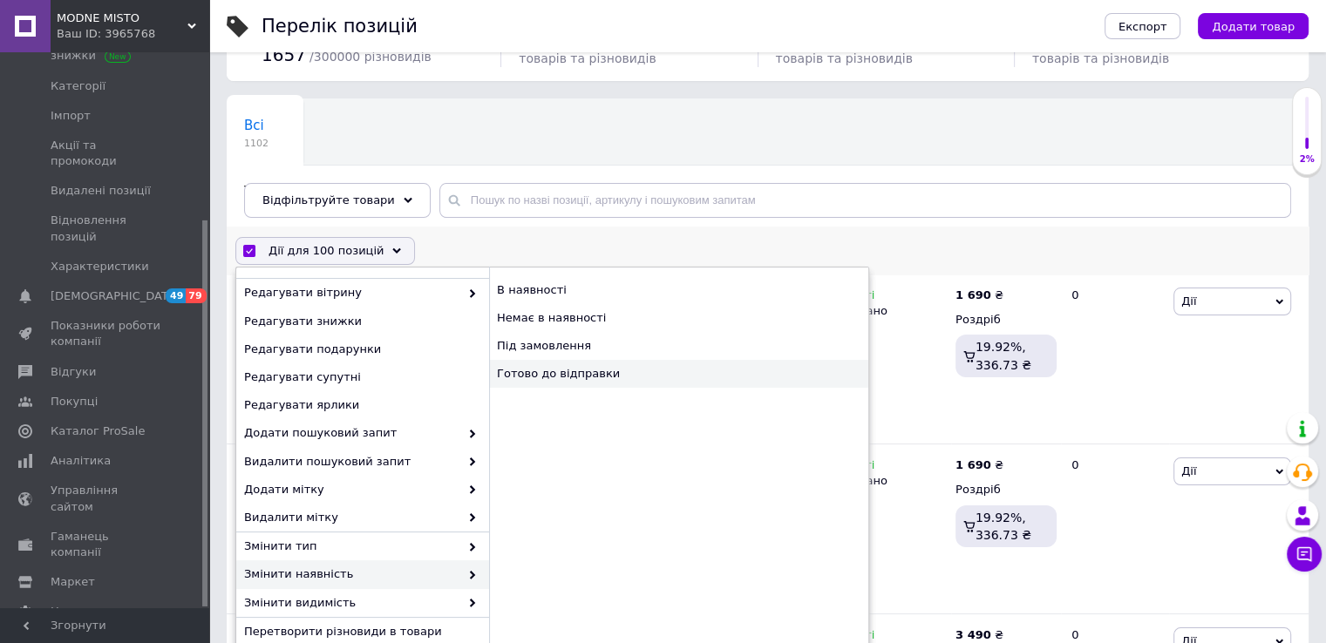
checkbox input "false"
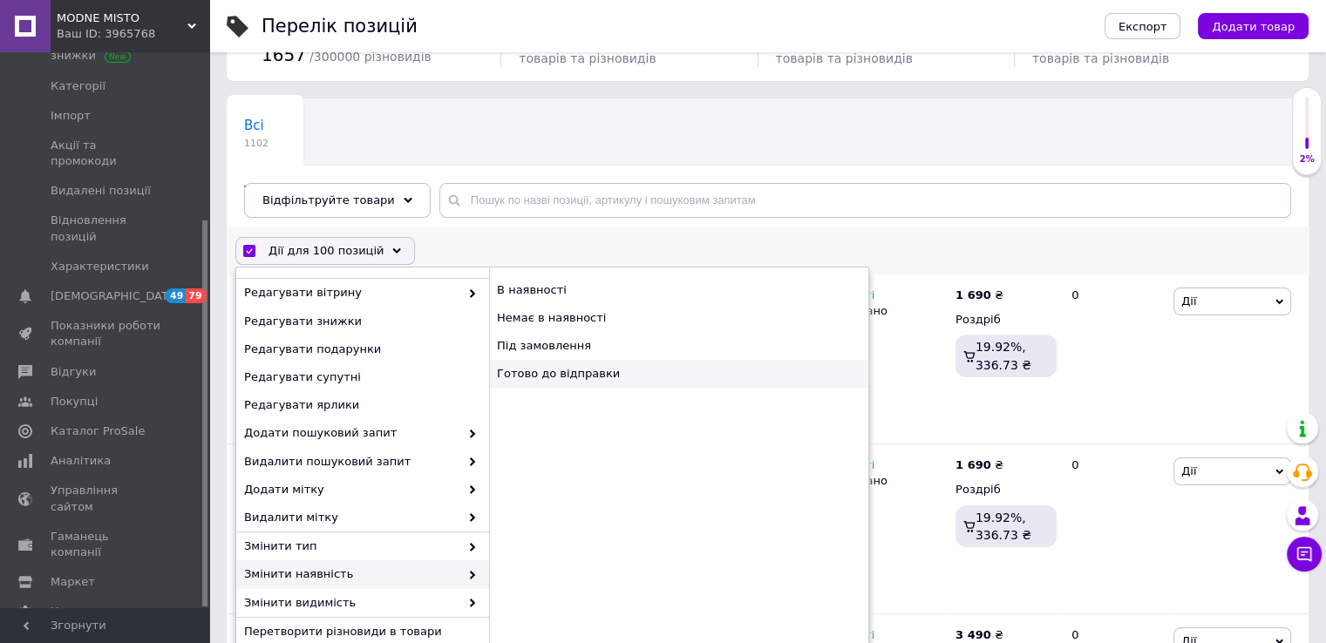
checkbox input "false"
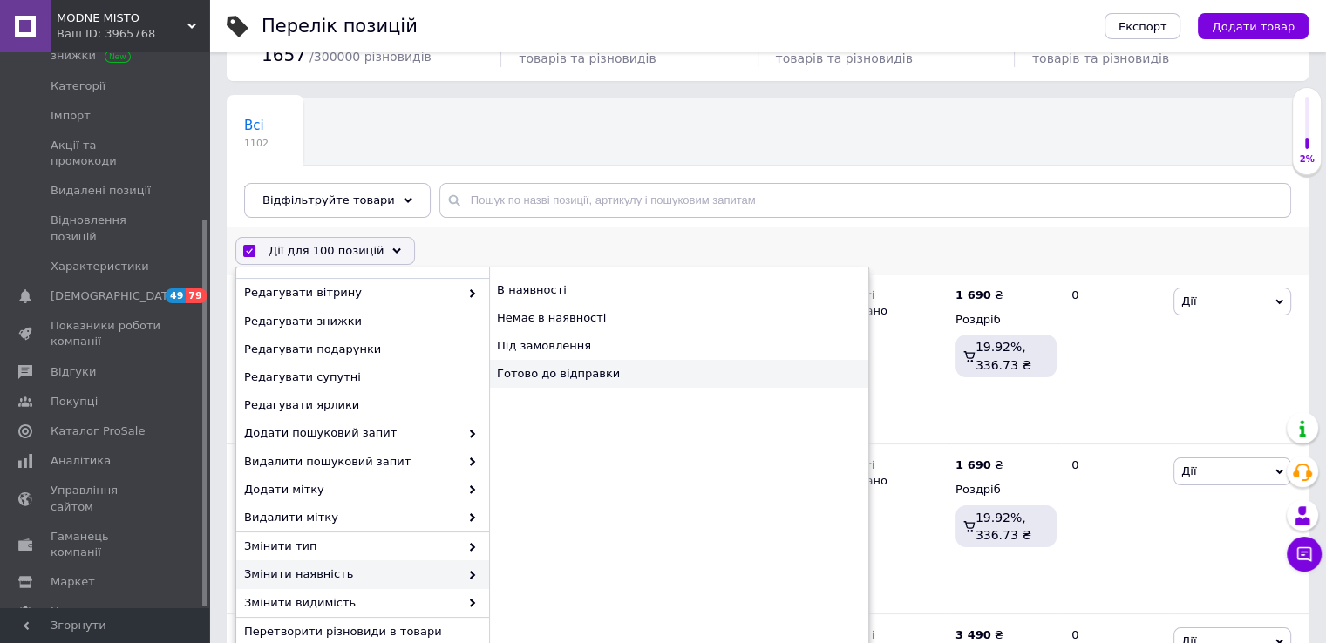
checkbox input "false"
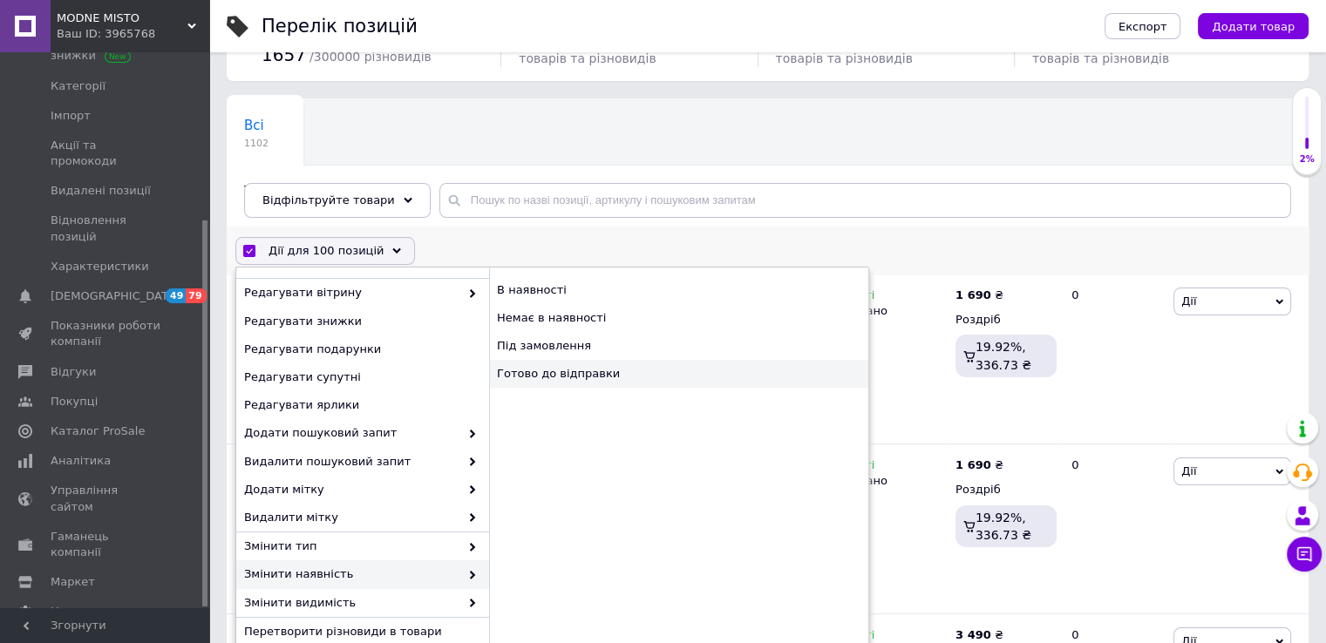
checkbox input "false"
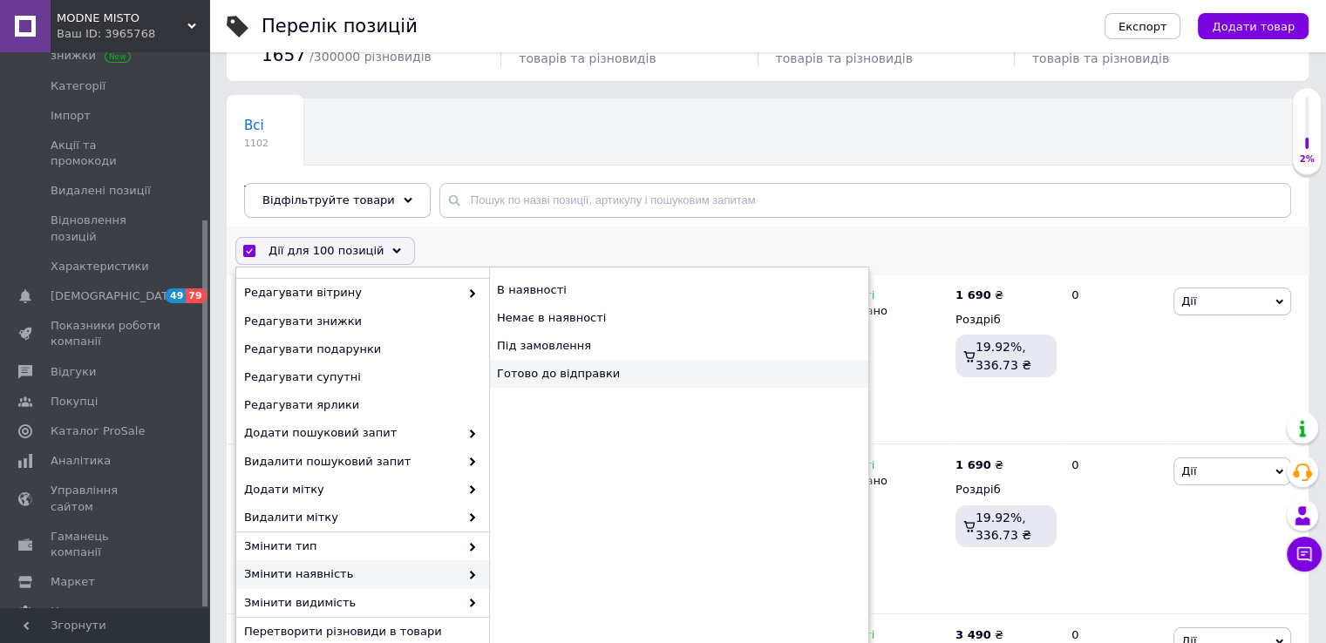
checkbox input "false"
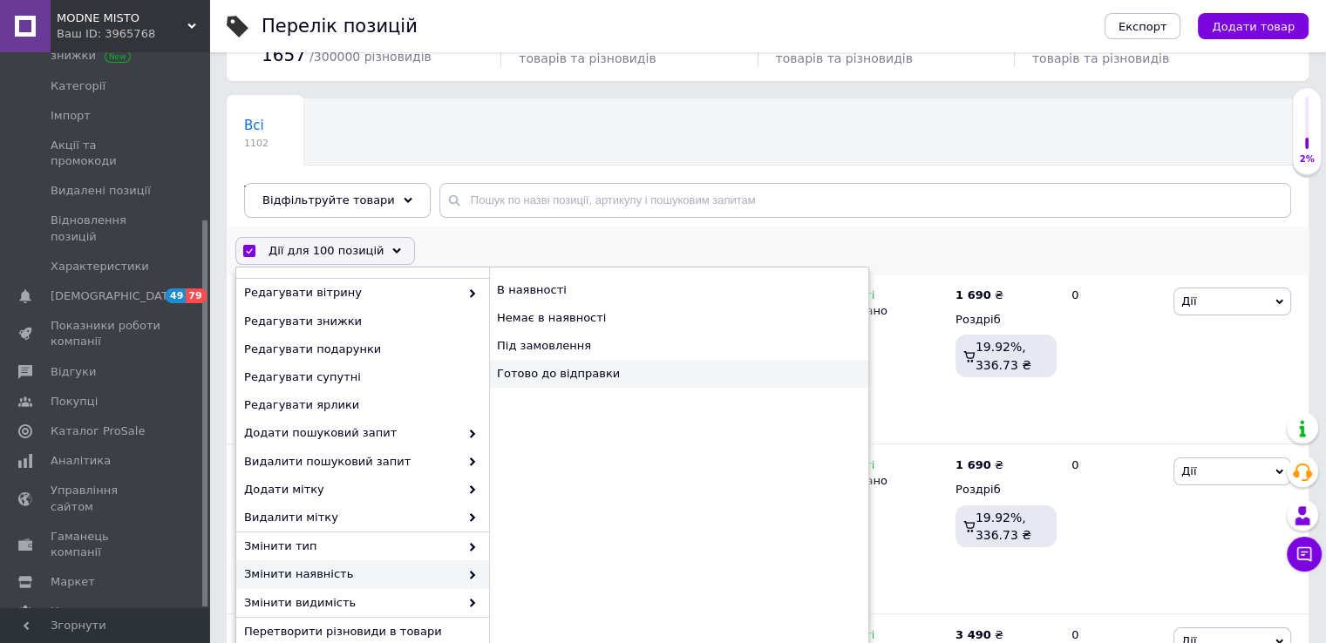
checkbox input "false"
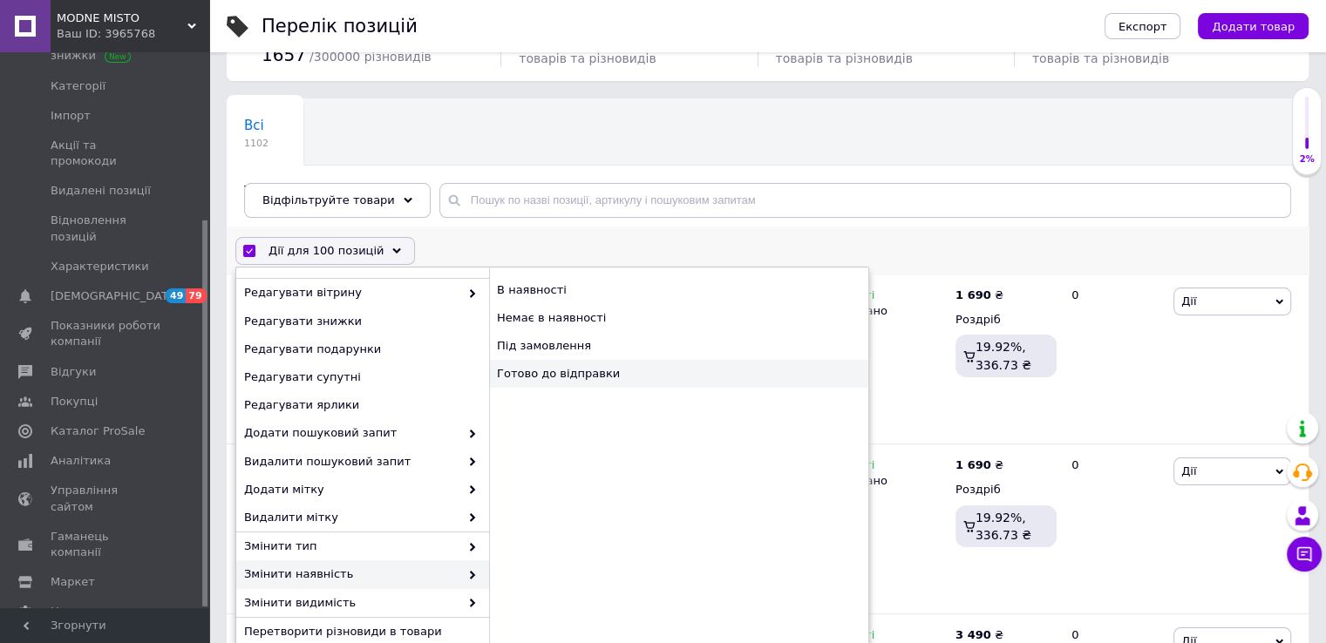
checkbox input "false"
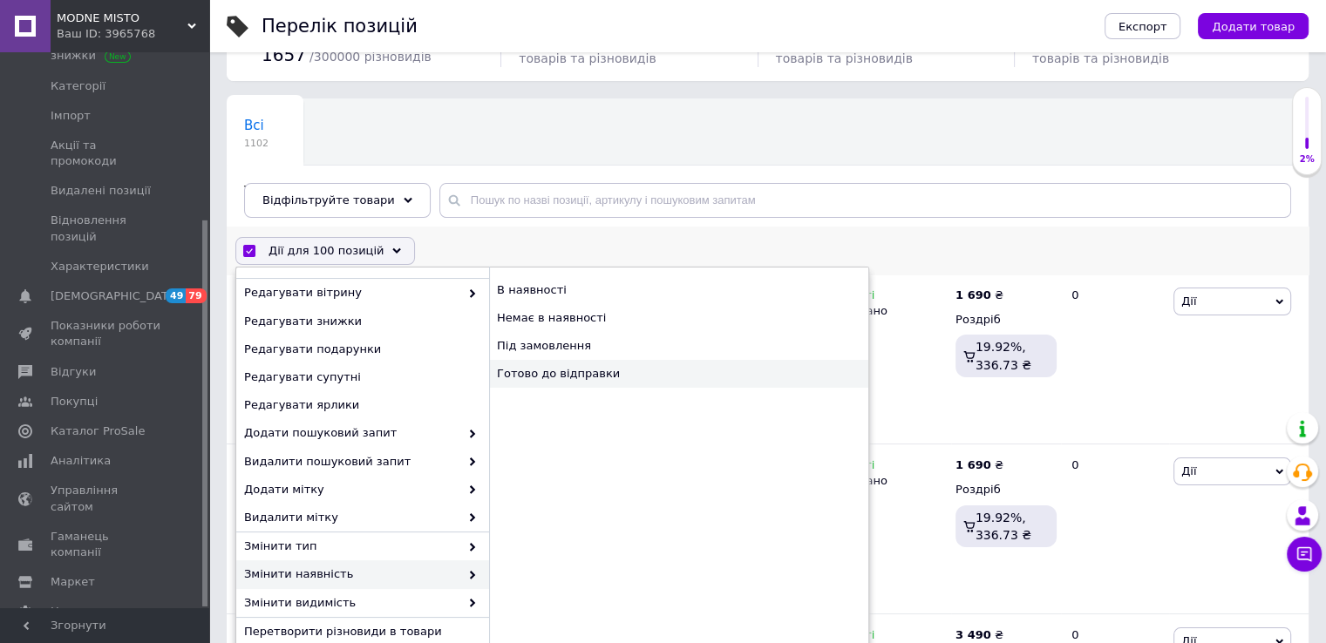
checkbox input "false"
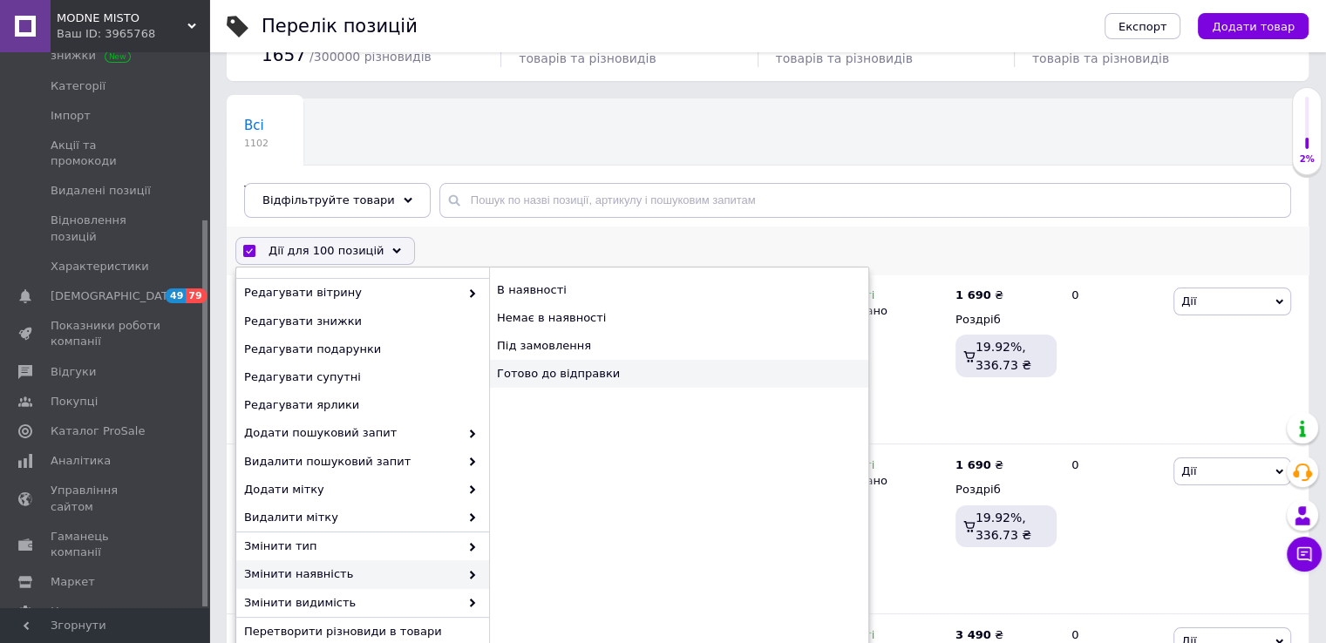
checkbox input "false"
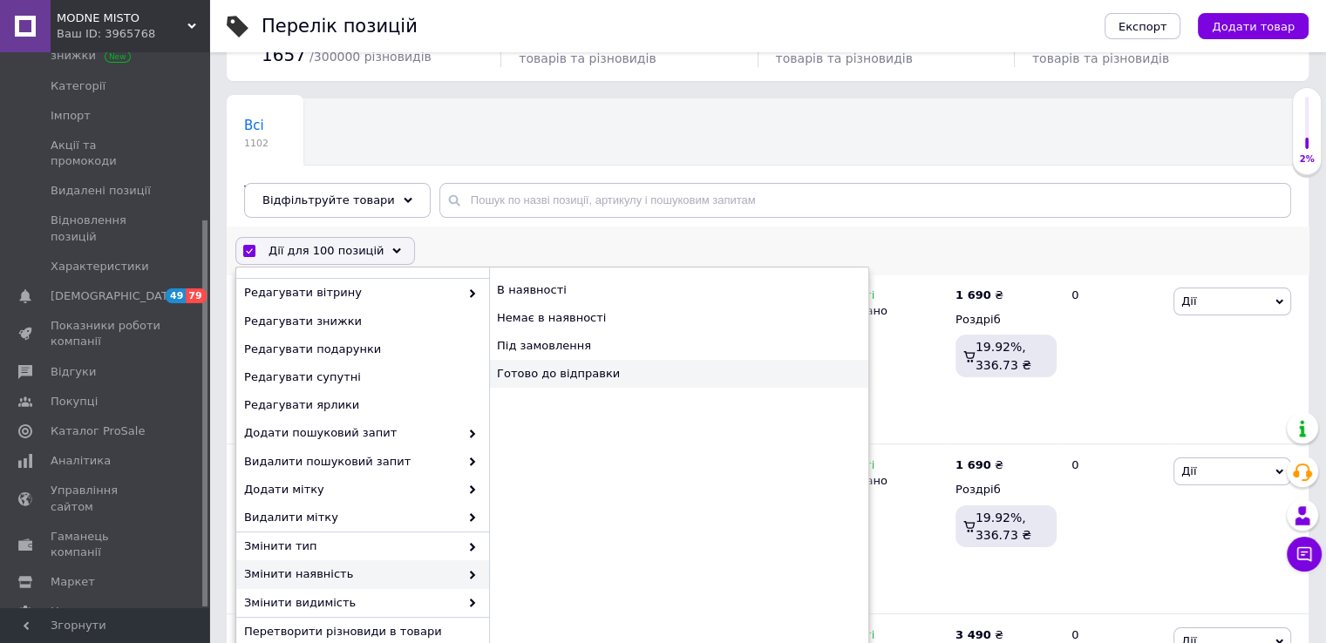
checkbox input "false"
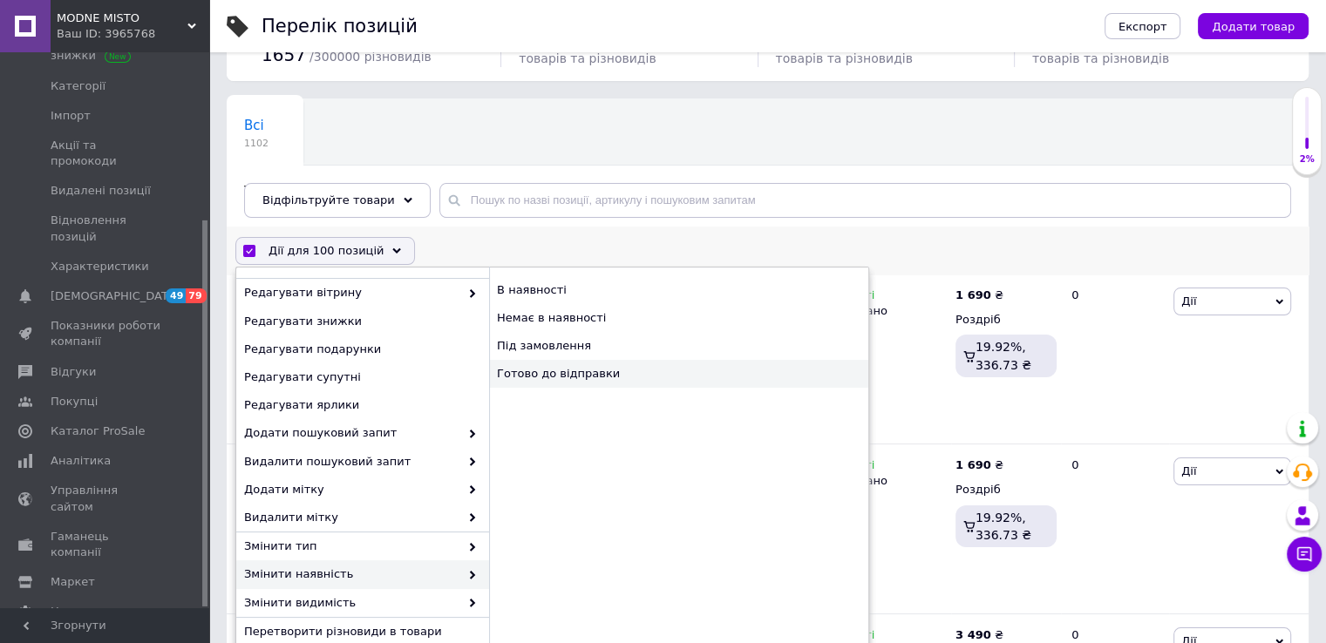
checkbox input "false"
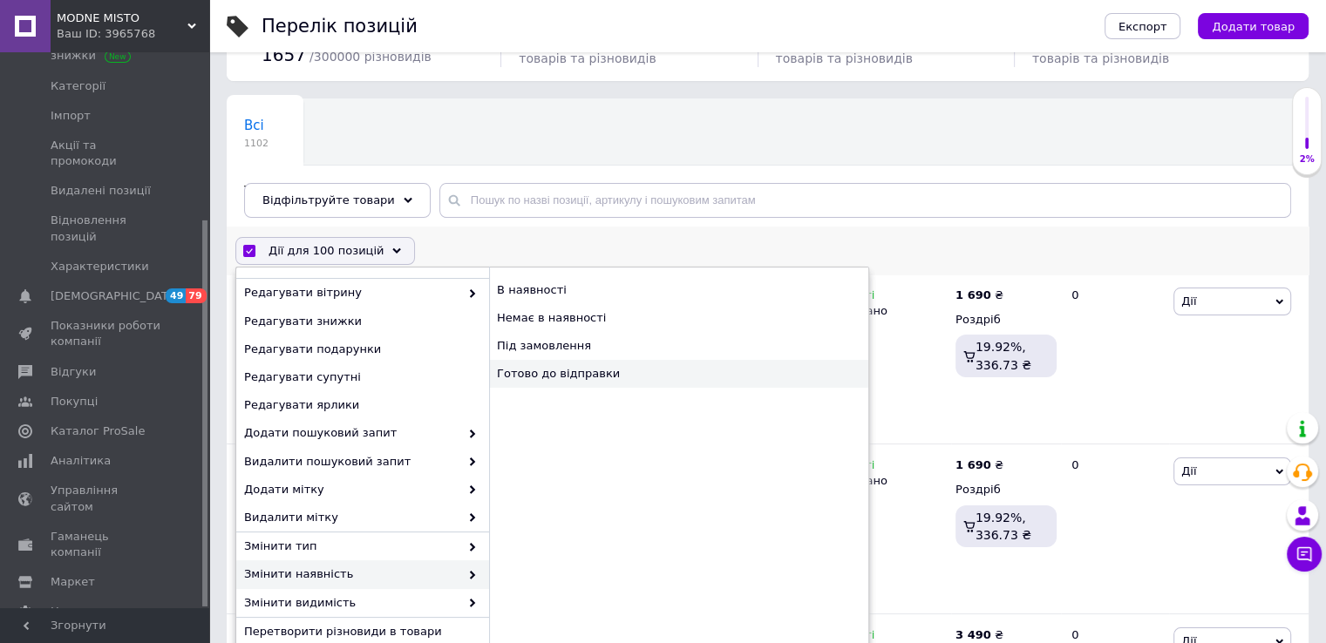
checkbox input "false"
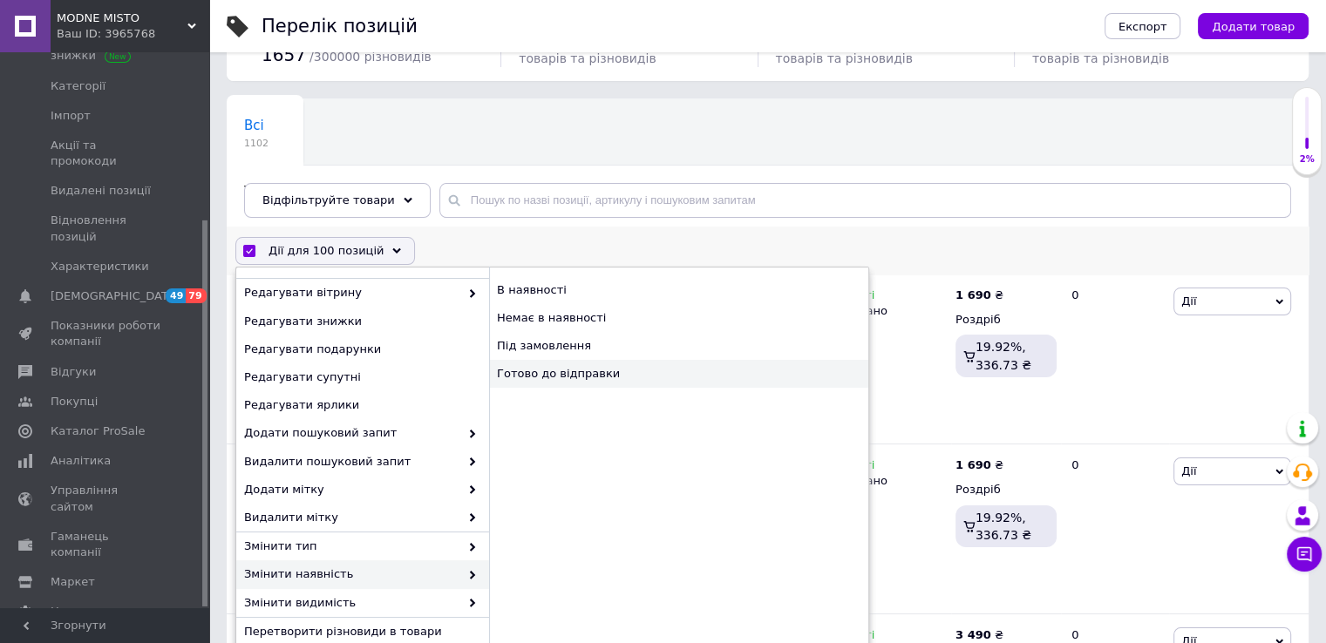
checkbox input "false"
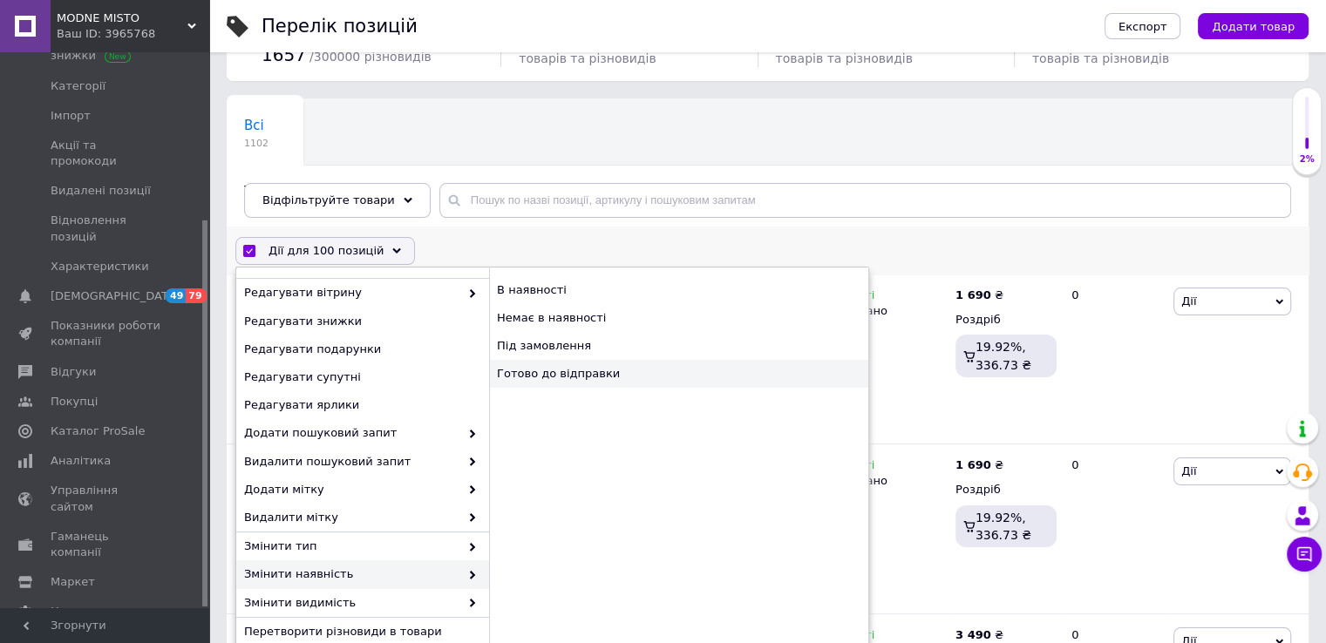
checkbox input "false"
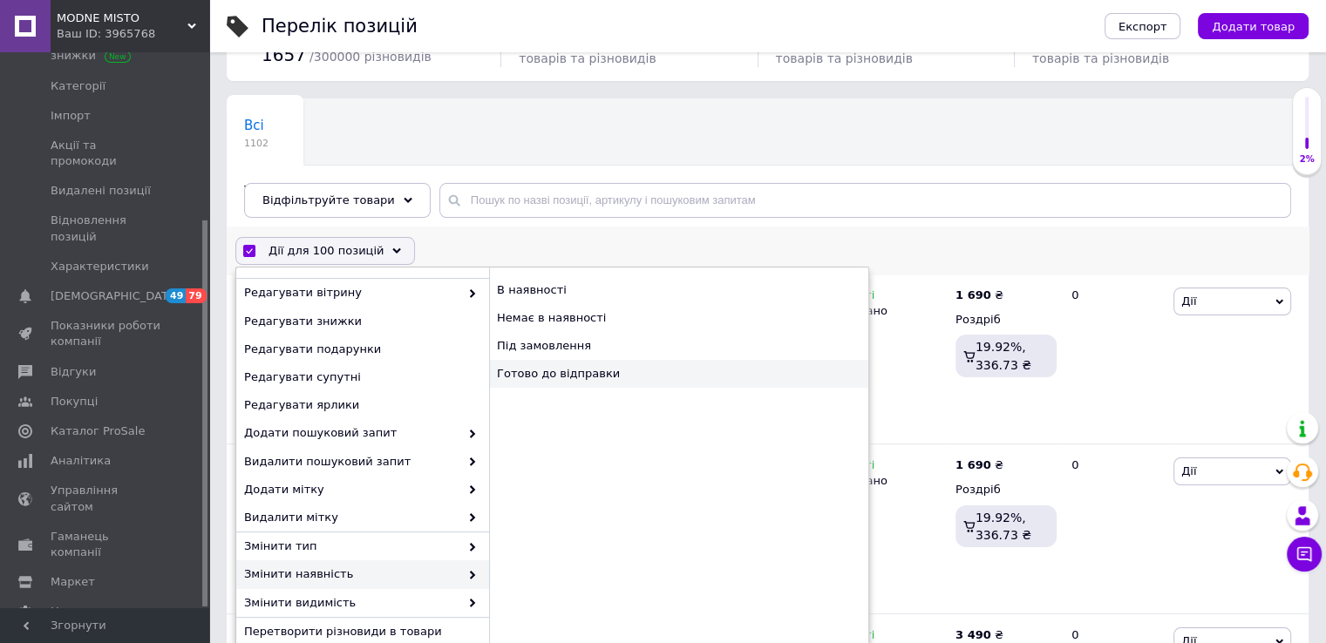
checkbox input "false"
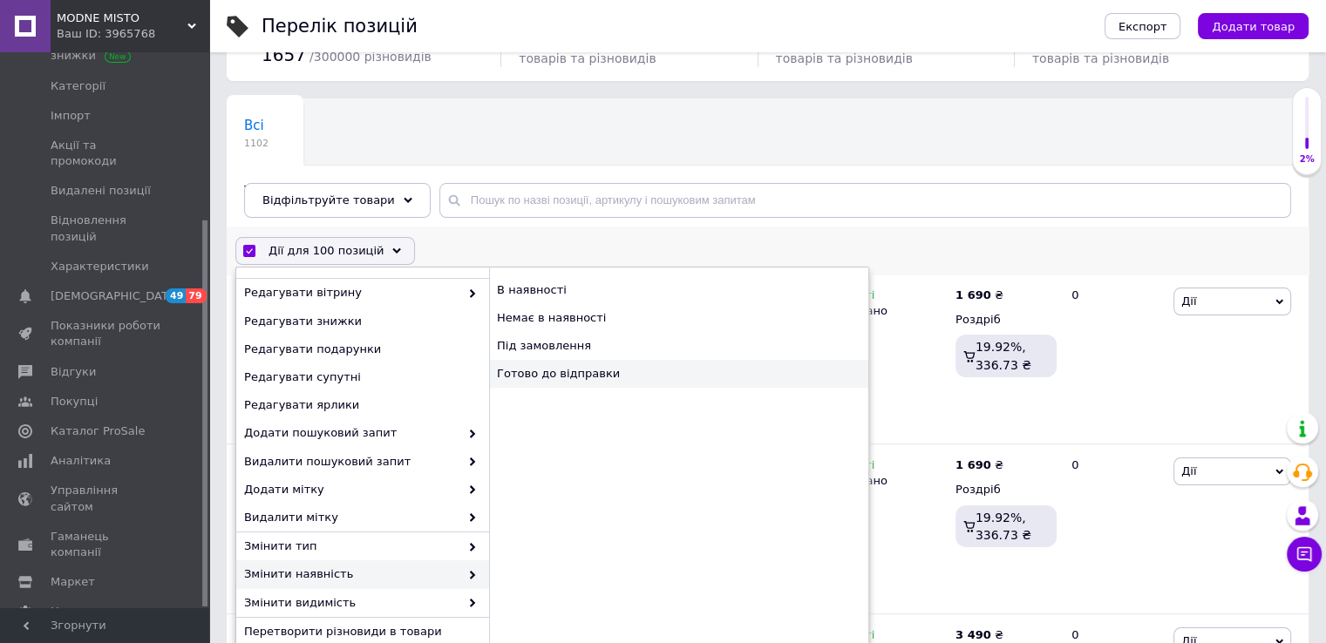
checkbox input "false"
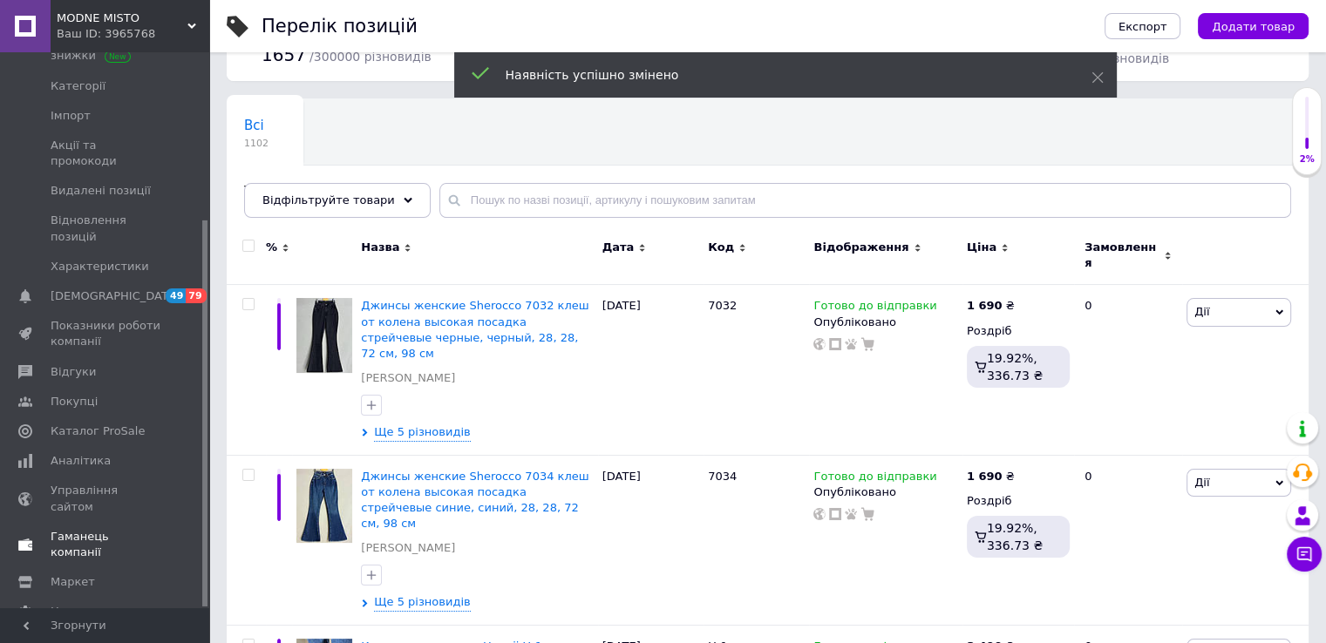
click at [129, 529] on span "Гаманець компанії" at bounding box center [106, 544] width 111 height 31
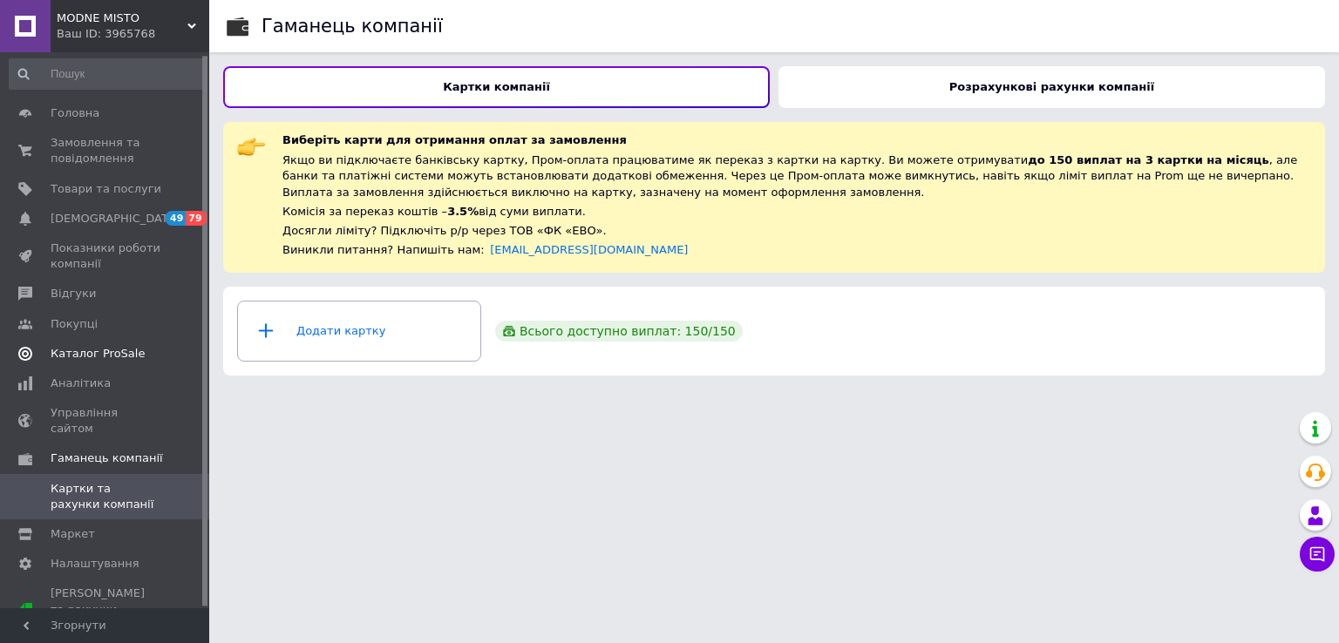
click at [115, 354] on span "Каталог ProSale" at bounding box center [98, 354] width 94 height 16
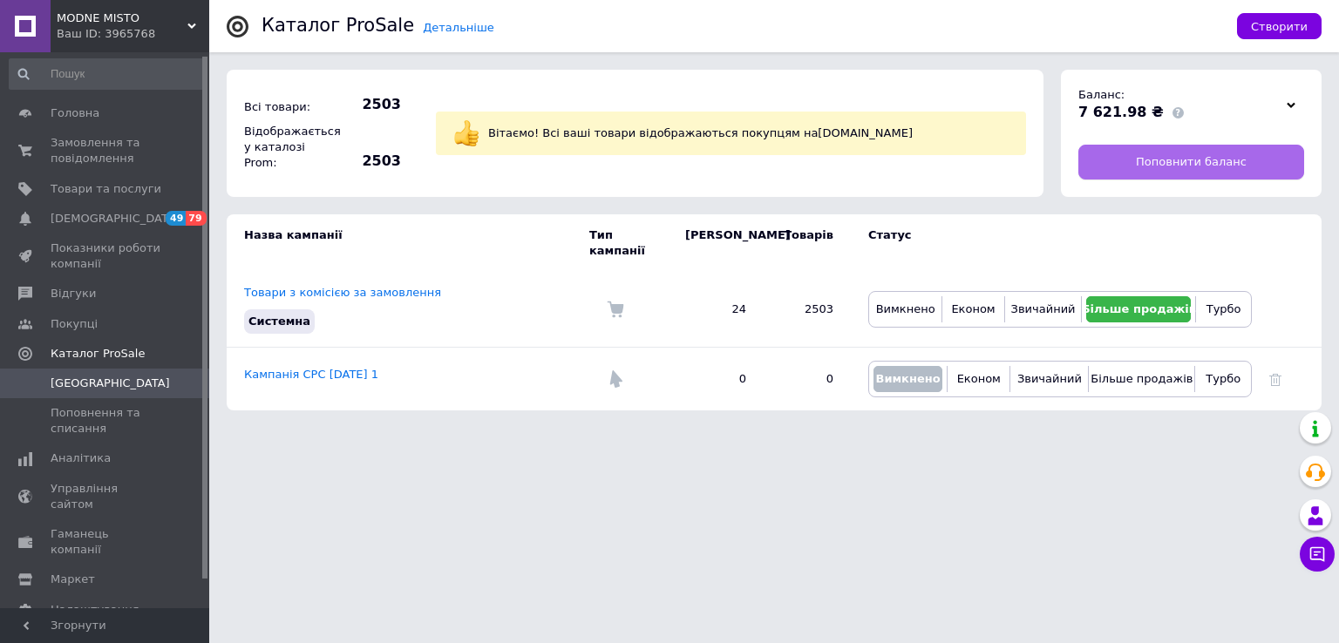
click at [1180, 161] on span "Поповнити баланс" at bounding box center [1191, 162] width 111 height 16
